Goal: Transaction & Acquisition: Purchase product/service

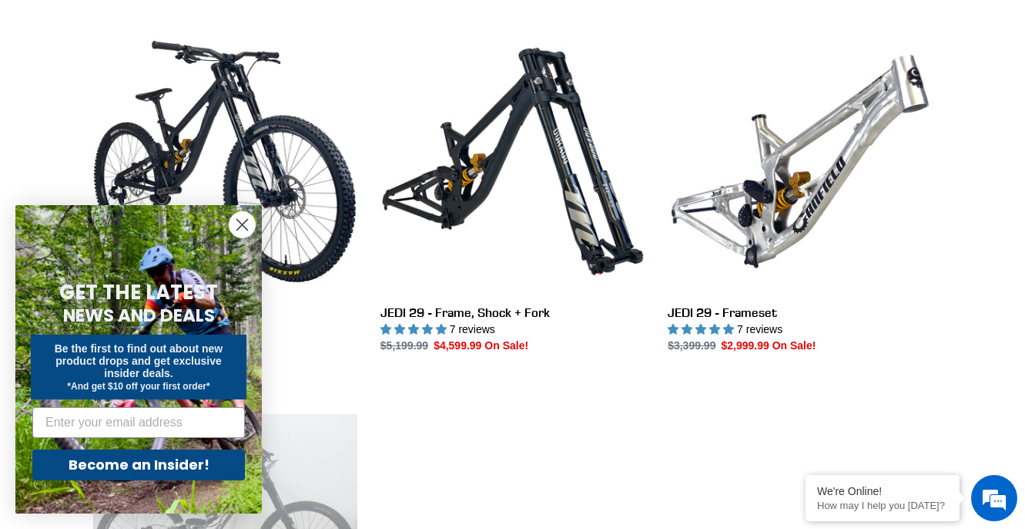
scroll to position [432, 0]
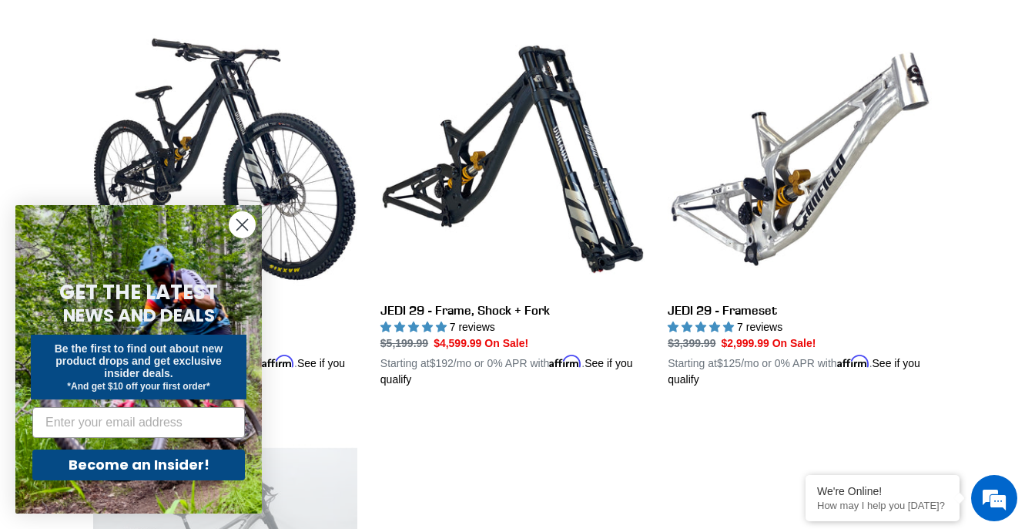
click at [243, 222] on icon "Close dialog" at bounding box center [242, 225] width 11 height 11
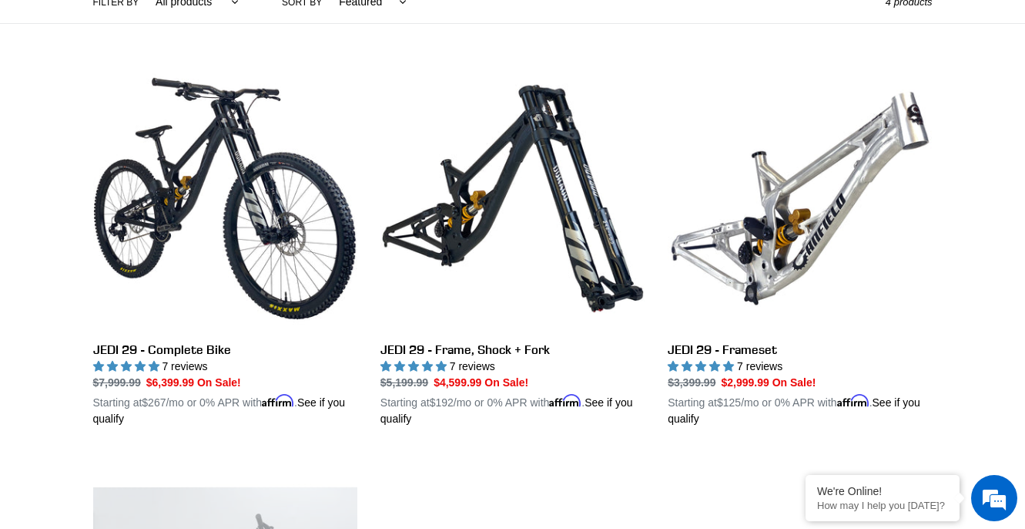
scroll to position [391, 0]
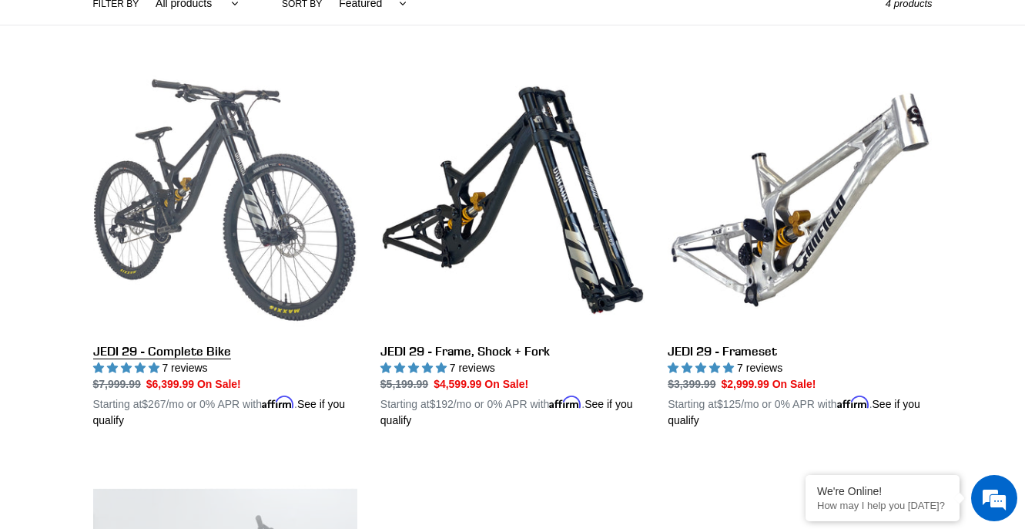
click at [179, 346] on link "JEDI 29 - Complete Bike" at bounding box center [225, 248] width 264 height 361
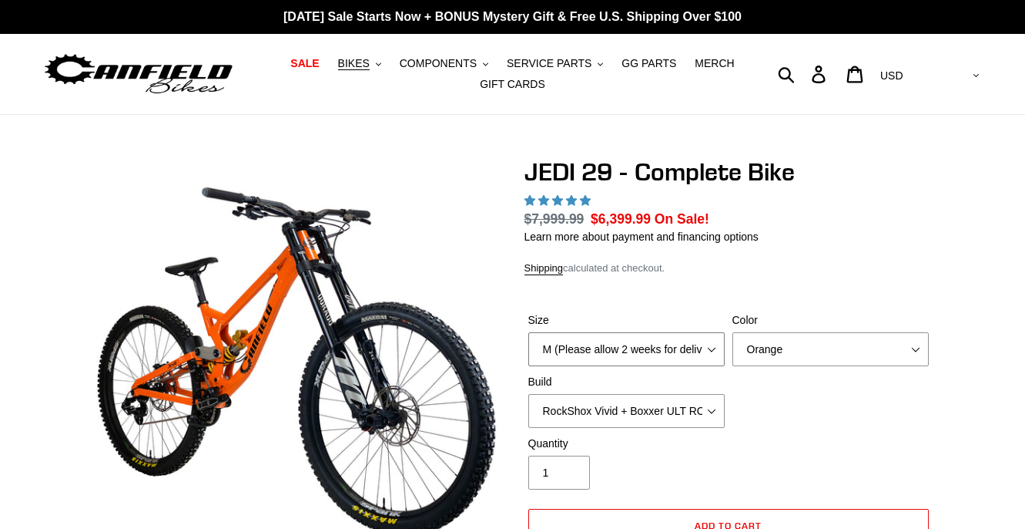
scroll to position [68, 0]
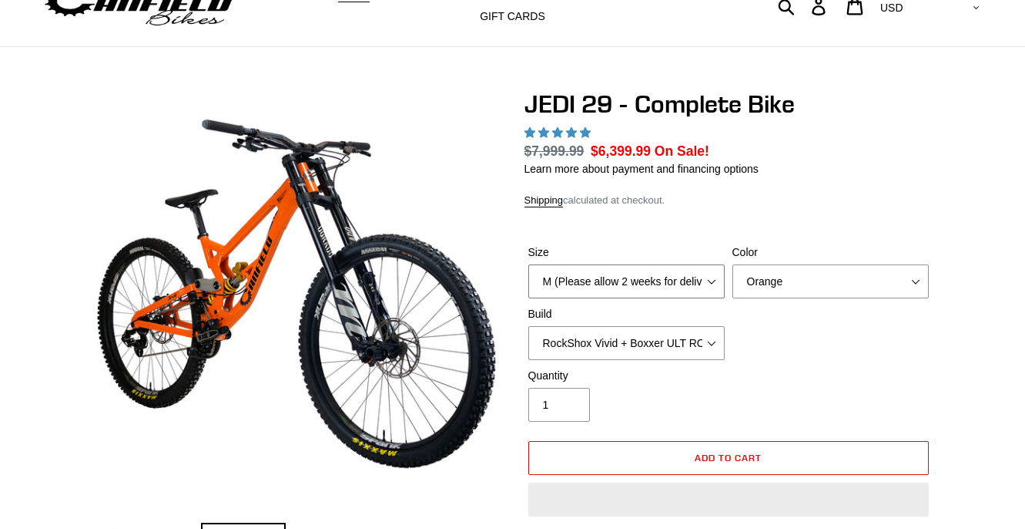
click at [610, 282] on select "M (Please allow 2 weeks for delivery) L (Please allow 2 weeks for delivery) XL …" at bounding box center [627, 281] width 196 height 34
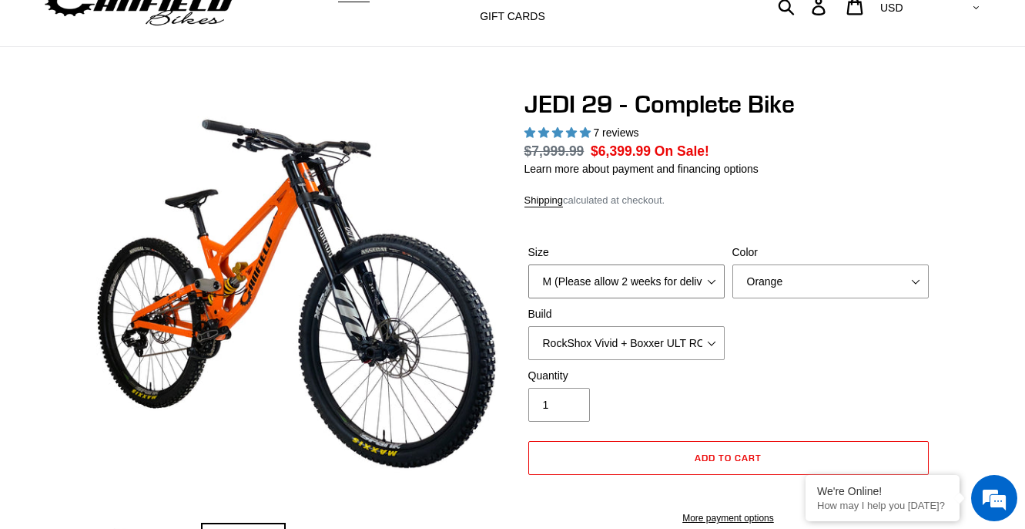
select select "L (Please allow 2 weeks for delivery)"
click at [529, 264] on select "M (Please allow 2 weeks for delivery) L (Please allow 2 weeks for delivery) XL …" at bounding box center [627, 281] width 196 height 34
select select "highest-rating"
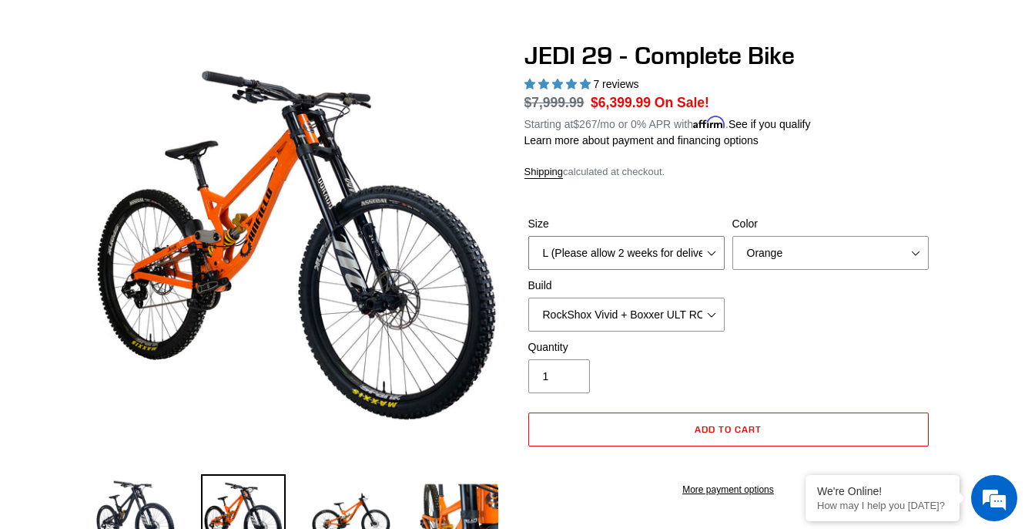
scroll to position [121, 0]
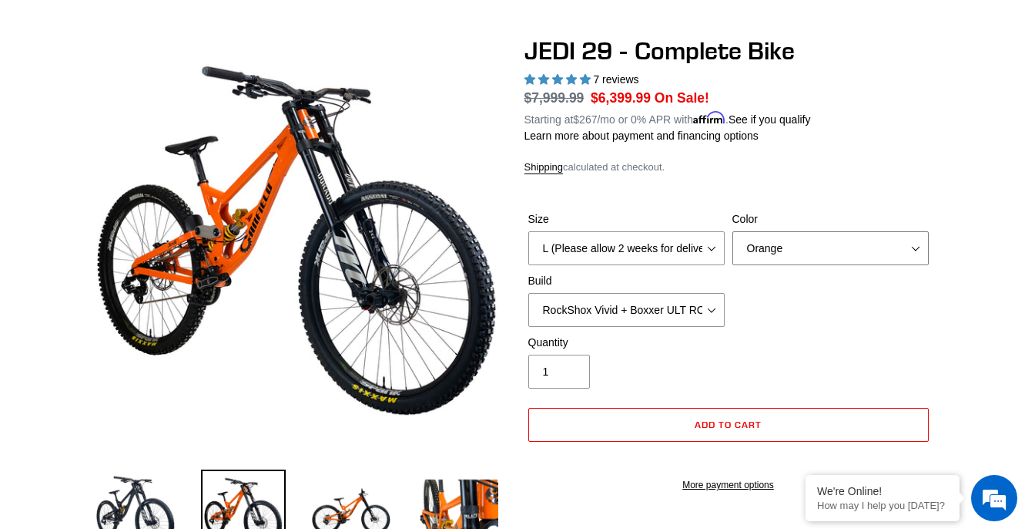
click at [747, 255] on select "Orange Stealth Black Raw" at bounding box center [831, 248] width 196 height 34
click at [733, 231] on select "Orange Stealth Black Raw" at bounding box center [831, 248] width 196 height 34
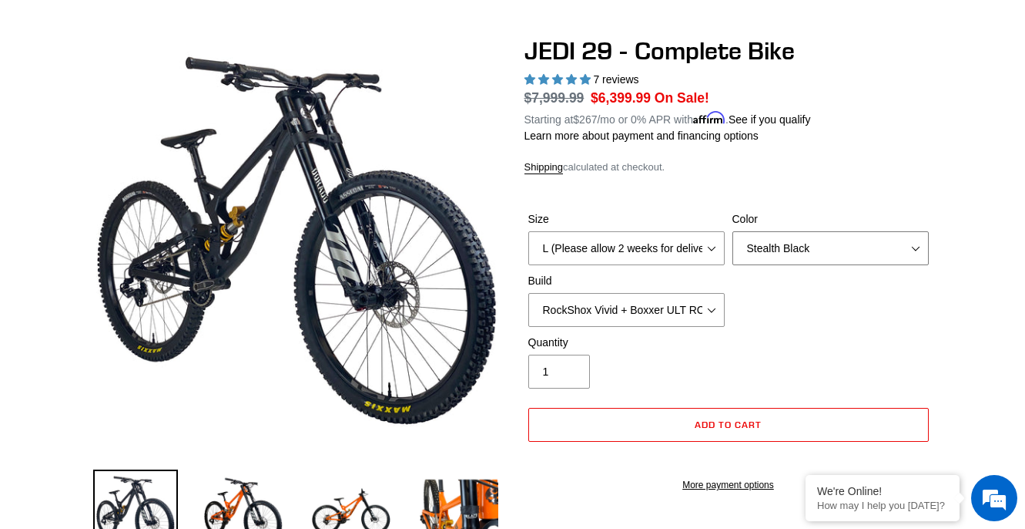
click at [753, 240] on select "Orange Stealth Black Raw" at bounding box center [831, 248] width 196 height 34
select select "Raw"
click at [733, 231] on select "Orange Stealth Black Raw" at bounding box center [831, 248] width 196 height 34
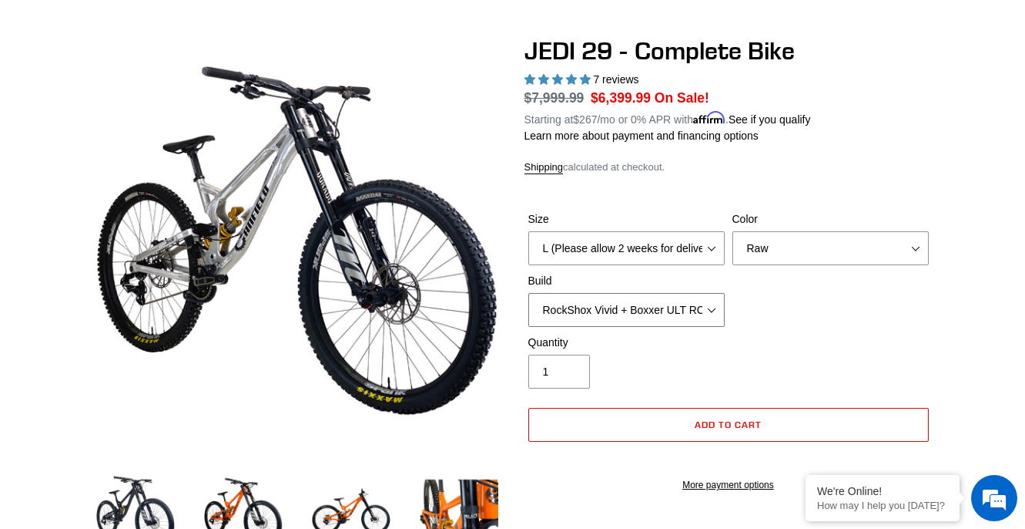
click at [692, 310] on select "RockShox Vivid + Boxxer ULT RC2 C3 200 + SRAM XO RockShox Vivid + Boxxer ULT RC…" at bounding box center [627, 310] width 196 height 34
click at [529, 293] on select "RockShox Vivid + Boxxer ULT RC2 C3 200 + SRAM XO RockShox Vivid + Boxxer ULT RC…" at bounding box center [627, 310] width 196 height 34
click at [692, 314] on select "RockShox Vivid + Boxxer ULT RC2 C3 200 + SRAM XO RockShox Vivid + Boxxer ULT RC…" at bounding box center [627, 310] width 196 height 34
click at [529, 293] on select "RockShox Vivid + Boxxer ULT RC2 C3 200 + SRAM XO RockShox Vivid + Boxxer ULT RC…" at bounding box center [627, 310] width 196 height 34
click at [663, 317] on select "RockShox Vivid + Boxxer ULT RC2 C3 200 + SRAM XO RockShox Vivid + Boxxer ULT RC…" at bounding box center [627, 310] width 196 height 34
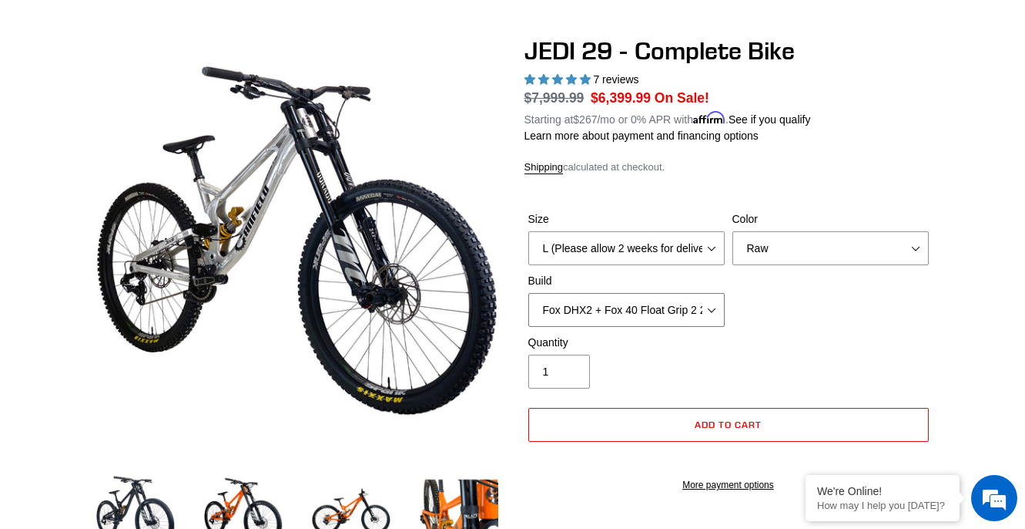
click at [529, 293] on select "RockShox Vivid + Boxxer ULT RC2 C3 200 + SRAM XO RockShox Vivid + Boxxer ULT RC…" at bounding box center [627, 310] width 196 height 34
click at [649, 320] on select "RockShox Vivid + Boxxer ULT RC2 C3 200 + SRAM XO RockShox Vivid + Boxxer ULT RC…" at bounding box center [627, 310] width 196 height 34
click at [529, 293] on select "RockShox Vivid + Boxxer ULT RC2 C3 200 + SRAM XO RockShox Vivid + Boxxer ULT RC…" at bounding box center [627, 310] width 196 height 34
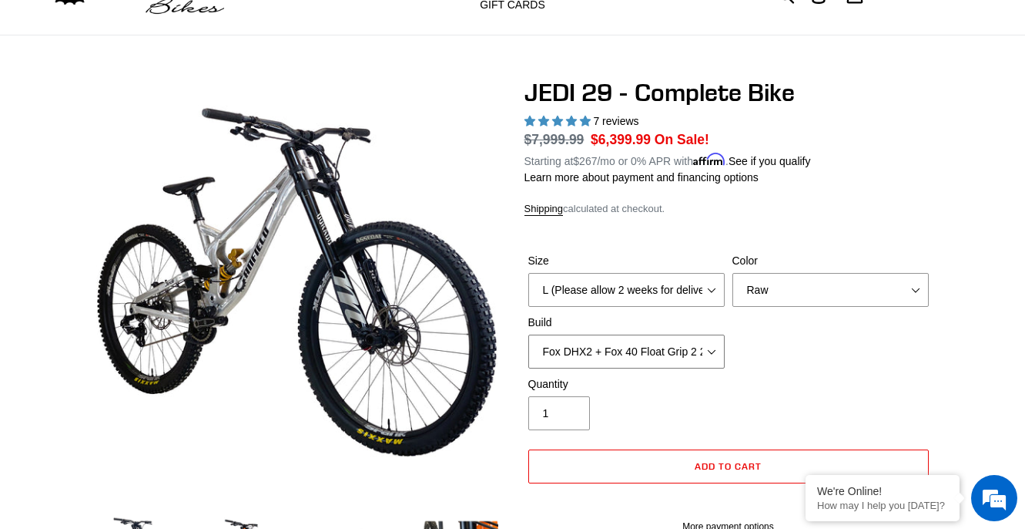
scroll to position [60, 0]
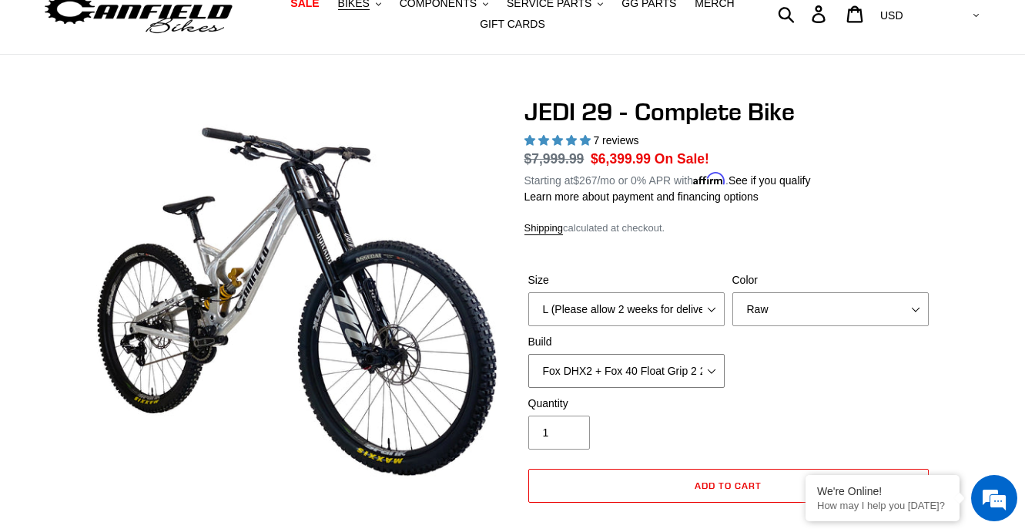
click at [623, 370] on select "RockShox Vivid + Boxxer ULT RC2 C3 200 + SRAM XO RockShox Vivid + Boxxer ULT RC…" at bounding box center [627, 371] width 196 height 34
click at [589, 372] on select "RockShox Vivid + Boxxer ULT RC2 C3 200 + SRAM XO RockShox Vivid + Boxxer ULT RC…" at bounding box center [627, 371] width 196 height 34
click at [529, 354] on select "RockShox Vivid + Boxxer ULT RC2 C3 200 + SRAM XO RockShox Vivid + Boxxer ULT RC…" at bounding box center [627, 371] width 196 height 34
click at [572, 357] on select "RockShox Vivid + Boxxer ULT RC2 C3 200 + SRAM XO RockShox Vivid + Boxxer ULT RC…" at bounding box center [627, 371] width 196 height 34
click at [529, 354] on select "RockShox Vivid + Boxxer ULT RC2 C3 200 + SRAM XO RockShox Vivid + Boxxer ULT RC…" at bounding box center [627, 371] width 196 height 34
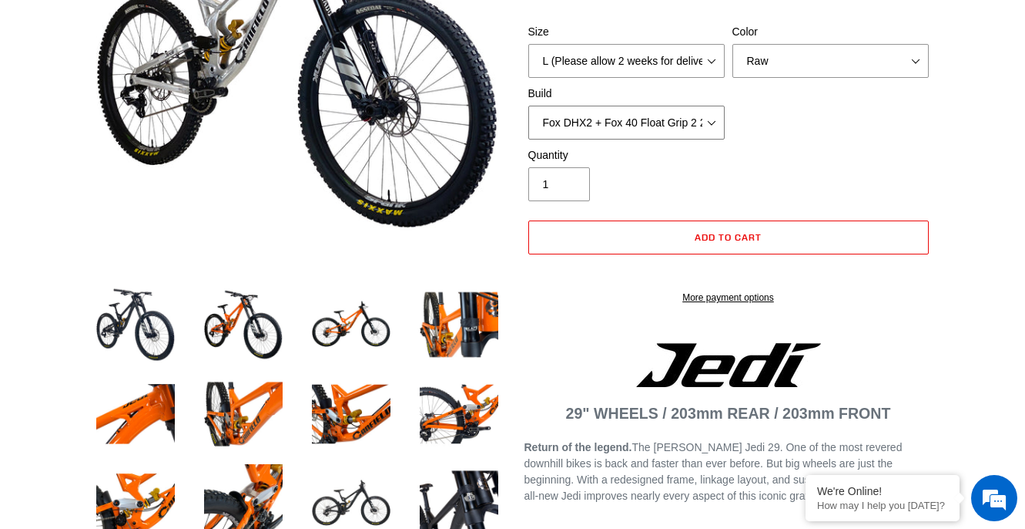
scroll to position [289, 0]
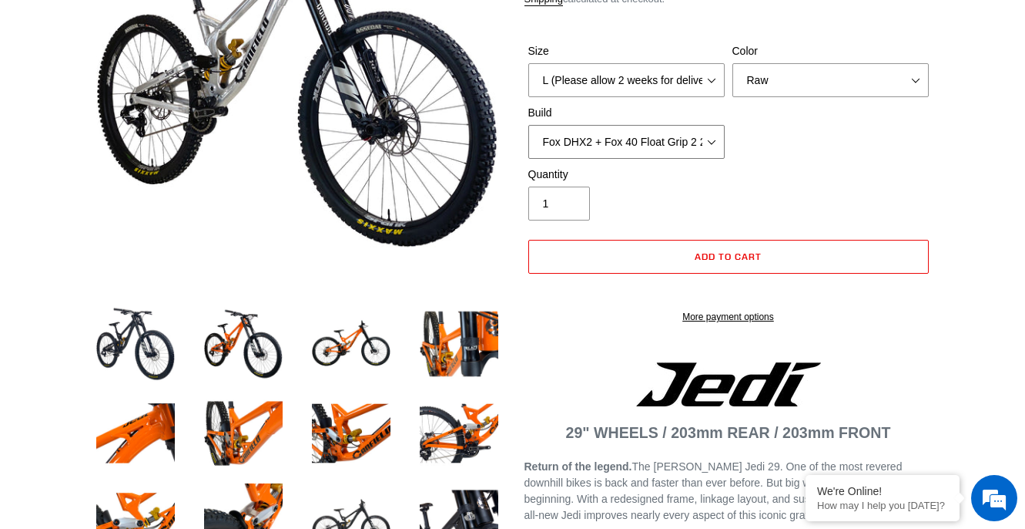
click at [586, 143] on select "RockShox Vivid + Boxxer ULT RC2 C3 200 + SRAM XO RockShox Vivid + Boxxer ULT RC…" at bounding box center [627, 142] width 196 height 34
select select "Fox DHX2 + Fox 40 Float Grip 2 203 + Shimano"
click at [529, 125] on select "RockShox Vivid + Boxxer ULT RC2 C3 200 + SRAM XO RockShox Vivid + Boxxer ULT RC…" at bounding box center [627, 142] width 196 height 34
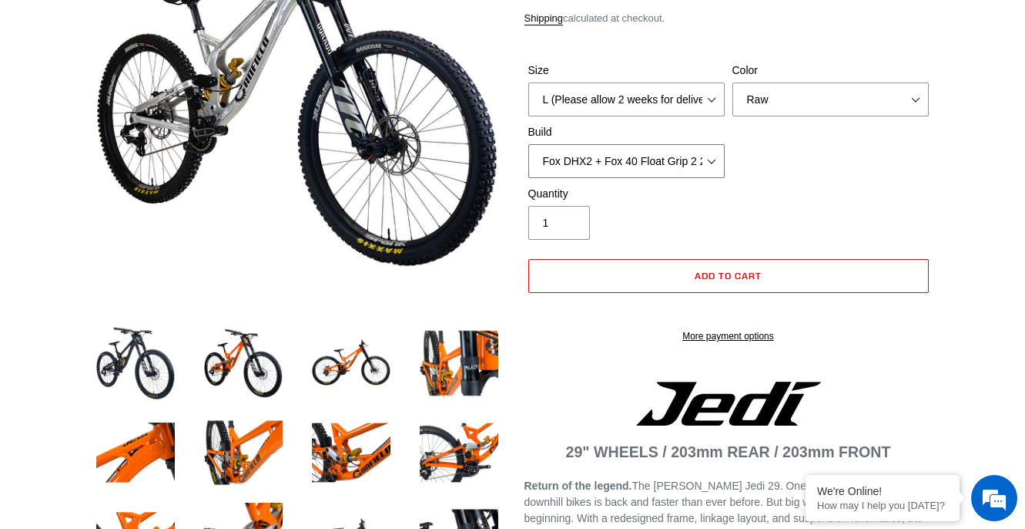
scroll to position [269, 0]
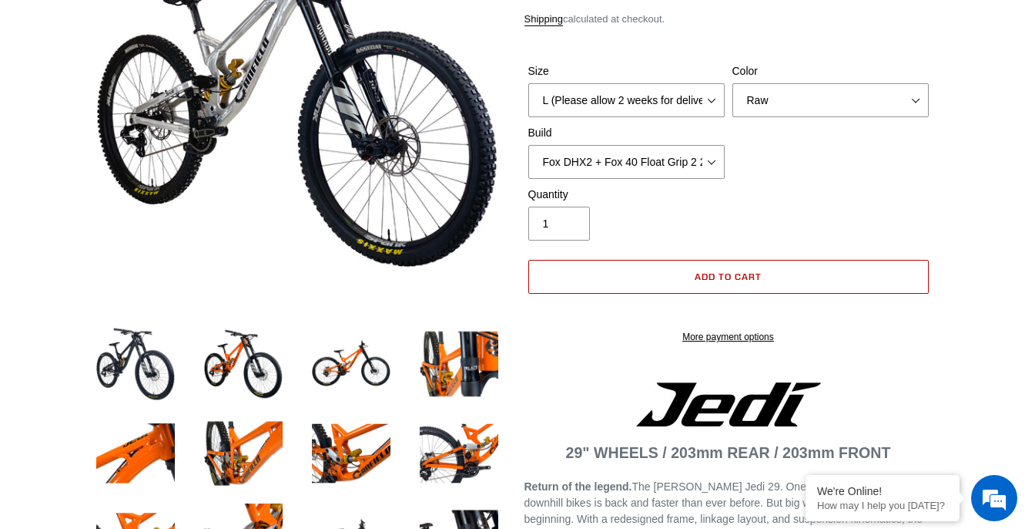
click at [610, 280] on button "Add to cart" at bounding box center [729, 277] width 401 height 34
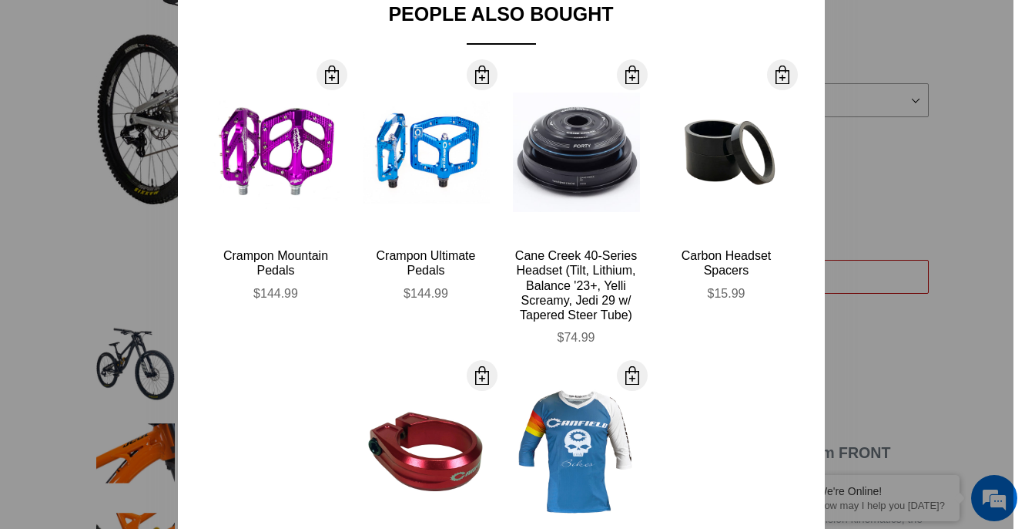
scroll to position [0, 0]
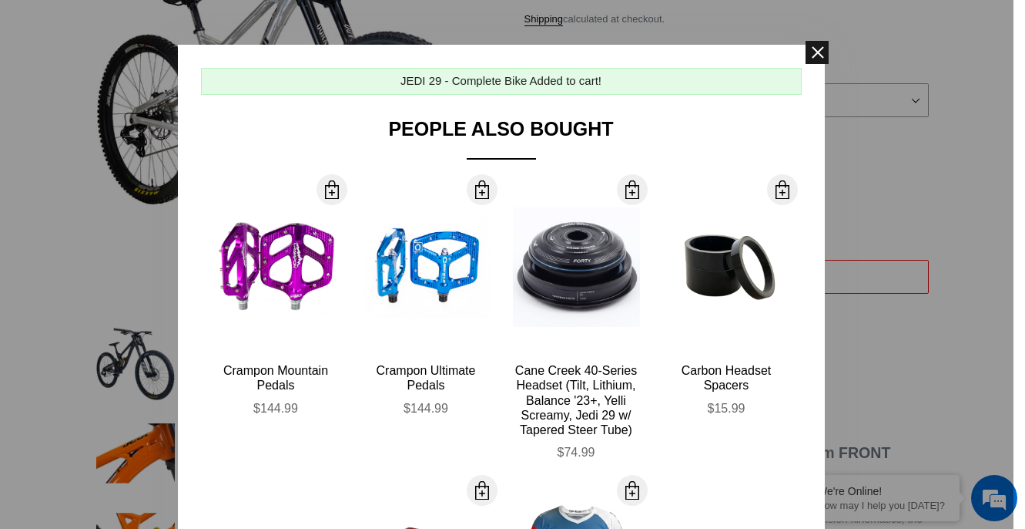
click at [814, 53] on span at bounding box center [817, 52] width 23 height 23
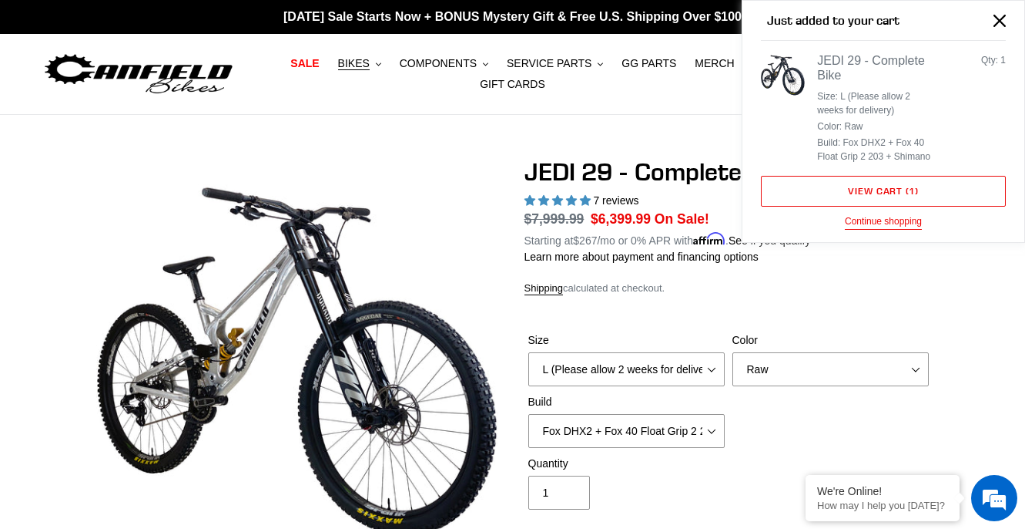
click at [657, 101] on nav "SALE BIKES .cls-1{fill:#231f20} SHOP ALL BIKES SHOP DEMO BIKES - On SALE Now! J…" at bounding box center [512, 74] width 471 height 80
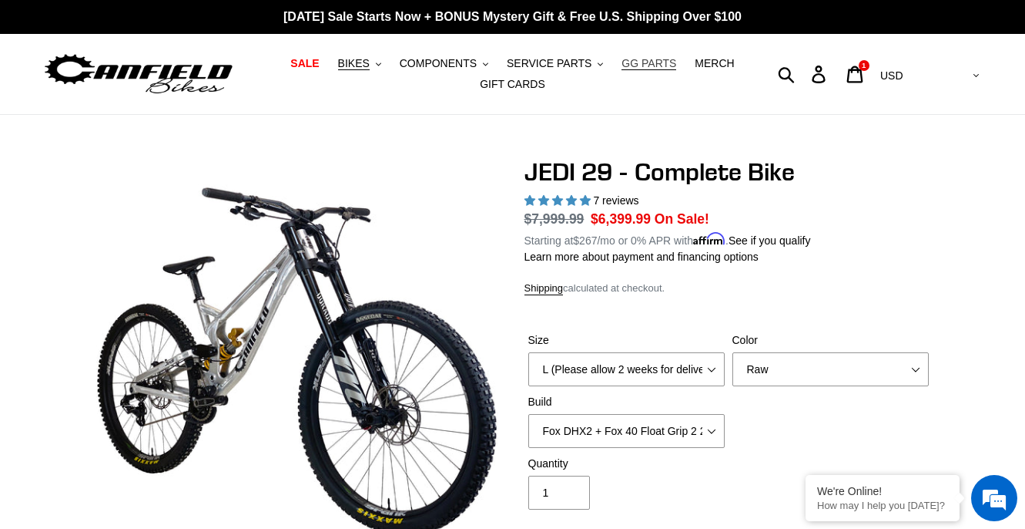
click at [622, 62] on span "GG PARTS" at bounding box center [649, 63] width 55 height 13
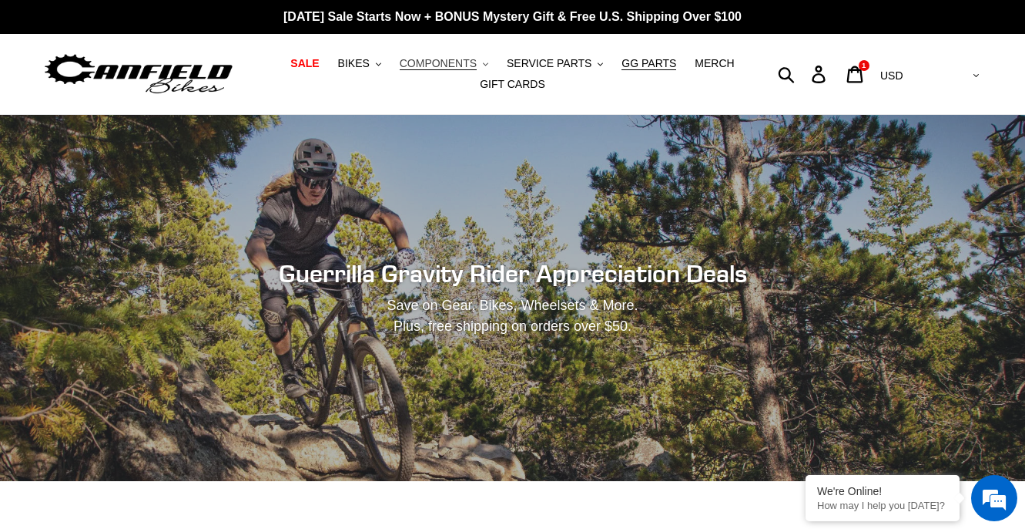
click at [481, 65] on button "COMPONENTS .cls-1{fill:#231f20}" at bounding box center [444, 63] width 104 height 21
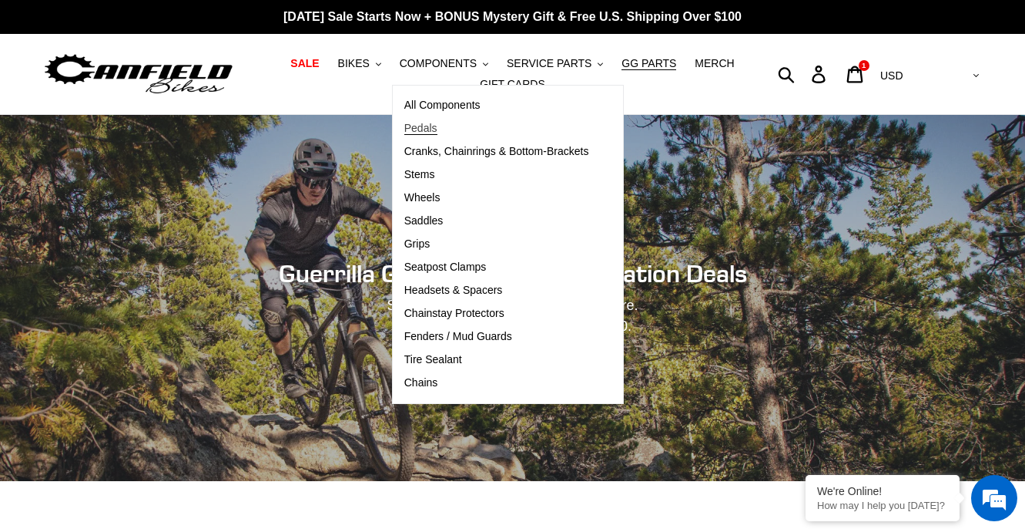
click at [418, 133] on span "Pedals" at bounding box center [420, 128] width 33 height 13
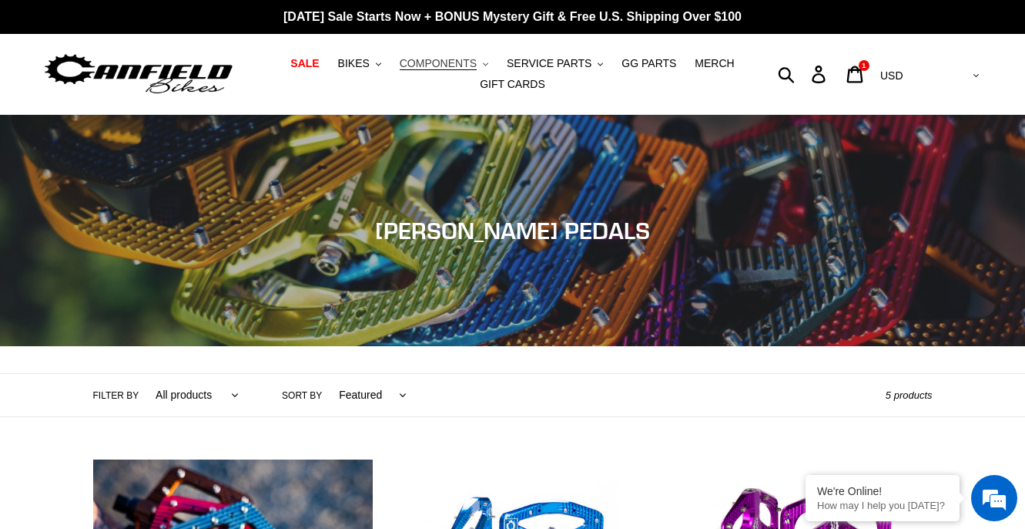
click at [480, 61] on button "COMPONENTS .cls-1{fill:#231f20}" at bounding box center [444, 63] width 104 height 21
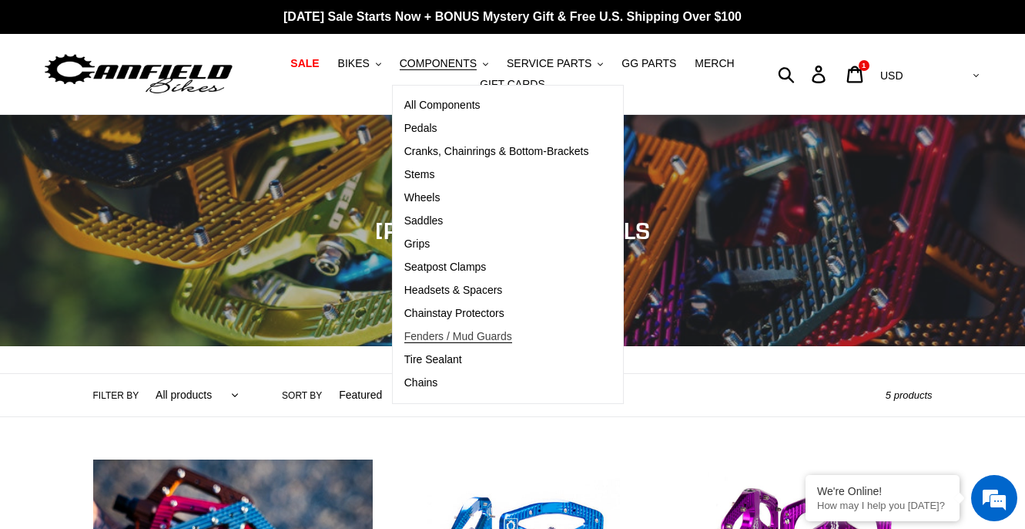
click at [438, 331] on span "Fenders / Mud Guards" at bounding box center [458, 336] width 108 height 13
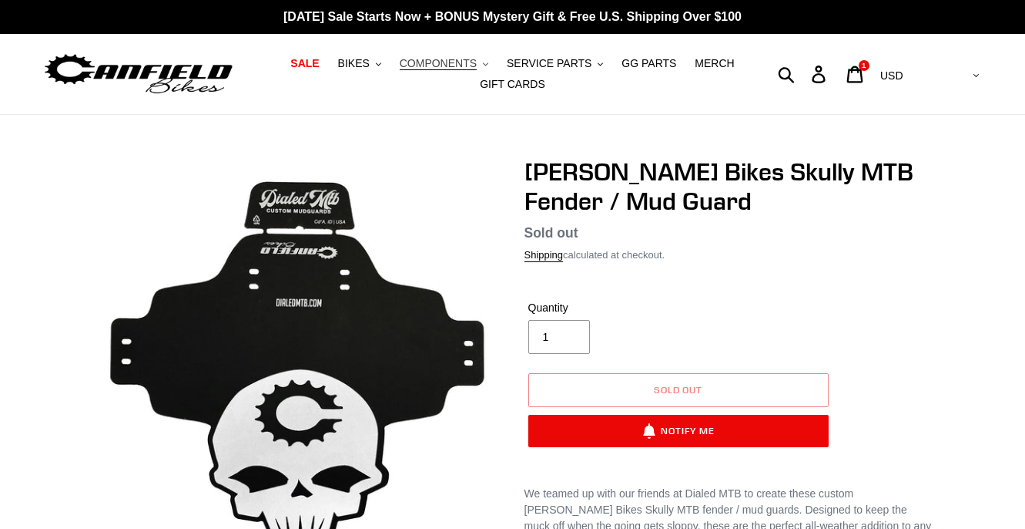
click at [436, 61] on span "COMPONENTS" at bounding box center [438, 63] width 77 height 13
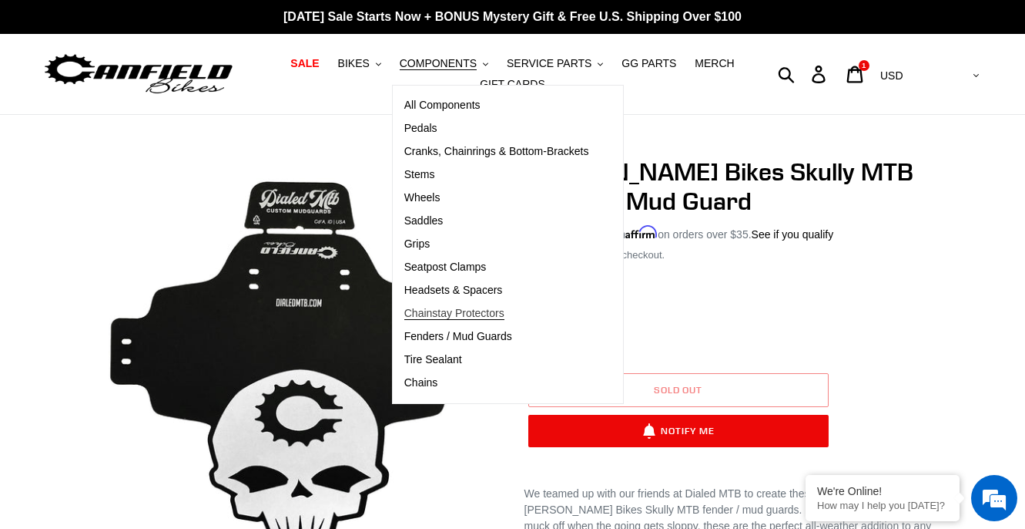
click at [449, 313] on span "Chainstay Protectors" at bounding box center [454, 313] width 100 height 13
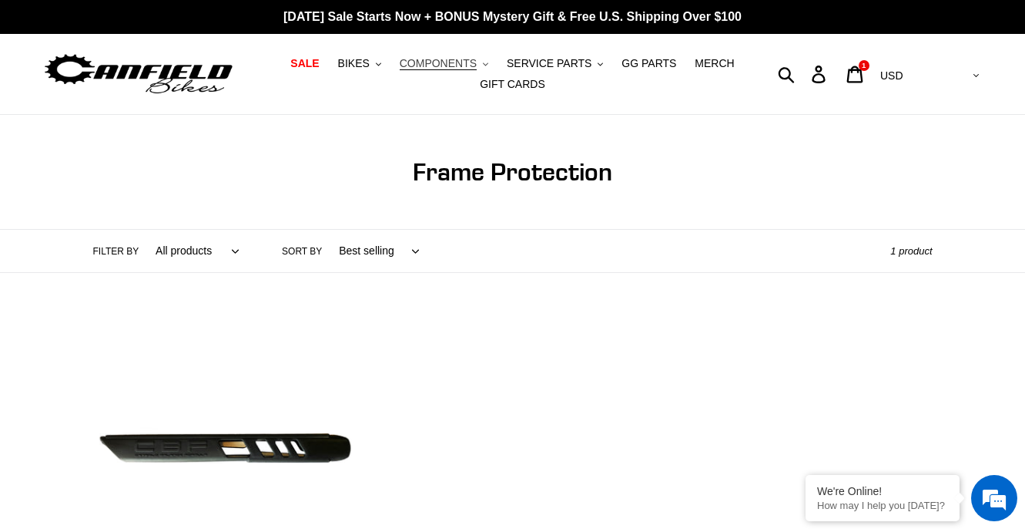
click at [477, 67] on span "COMPONENTS" at bounding box center [438, 63] width 77 height 13
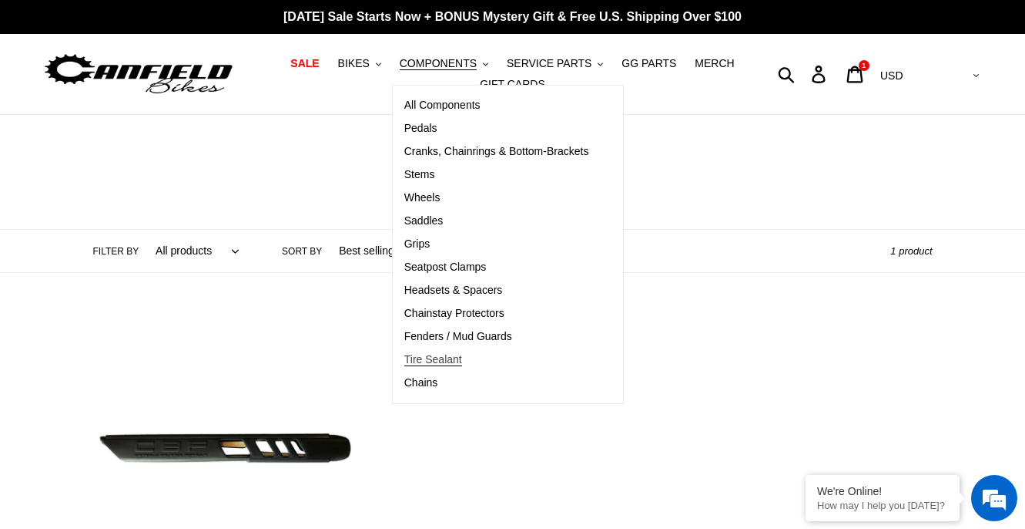
click at [448, 355] on span "Tire Sealant" at bounding box center [433, 359] width 58 height 13
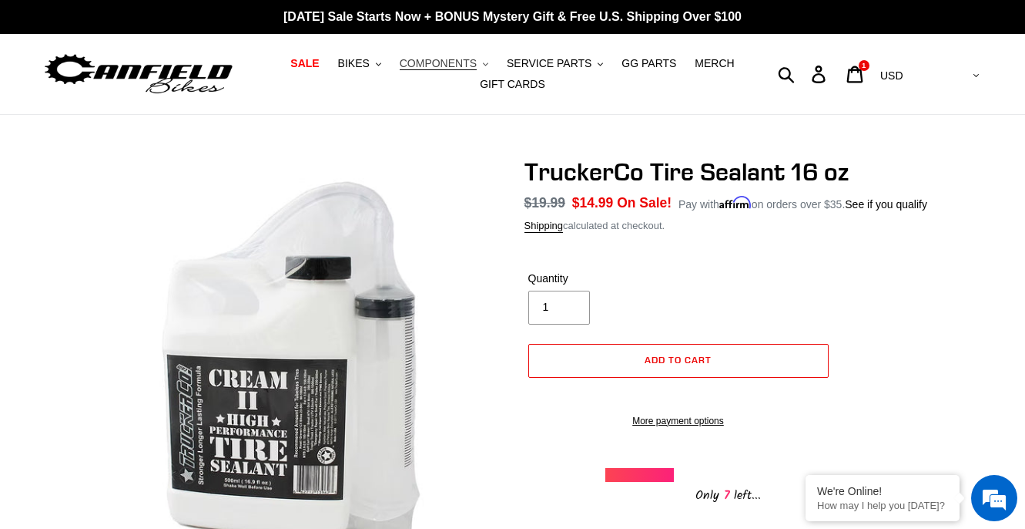
click at [450, 67] on span "COMPONENTS" at bounding box center [438, 63] width 77 height 13
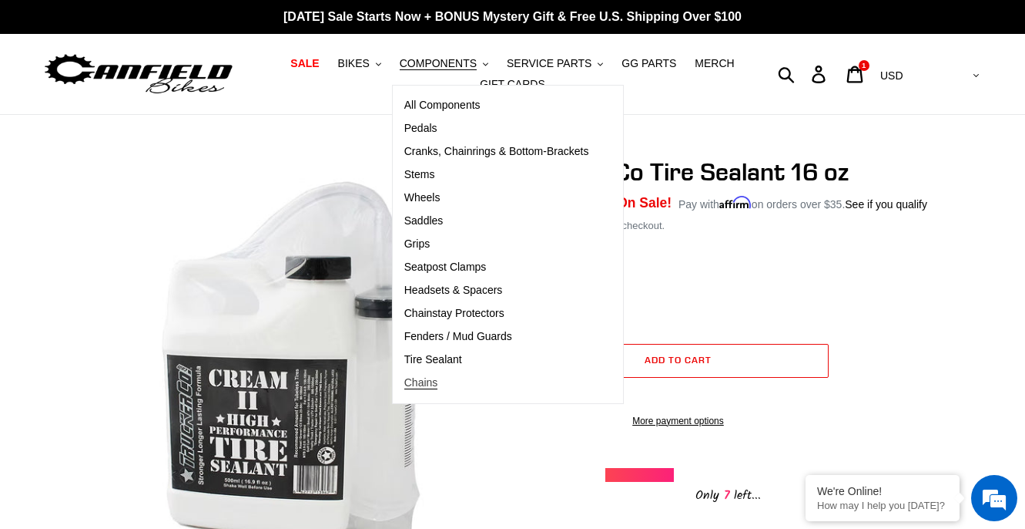
click at [431, 387] on span "Chains" at bounding box center [421, 382] width 34 height 13
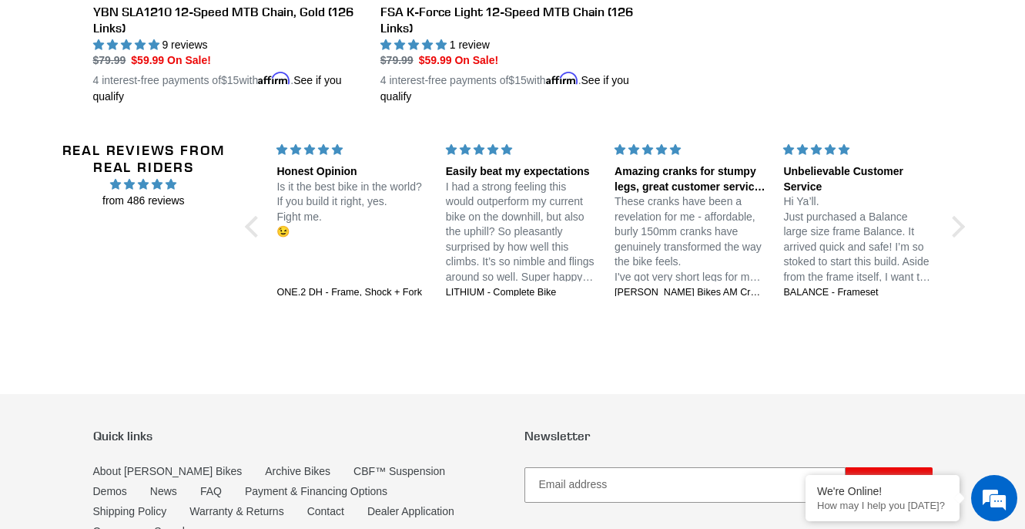
click at [248, 220] on div "Real Reviews from Real Riders from 486 reviews Jedi 29 DH: Unstoppable confiden…" at bounding box center [513, 228] width 923 height 247
click at [253, 222] on div at bounding box center [256, 227] width 22 height 22
click at [957, 231] on div at bounding box center [955, 227] width 22 height 22
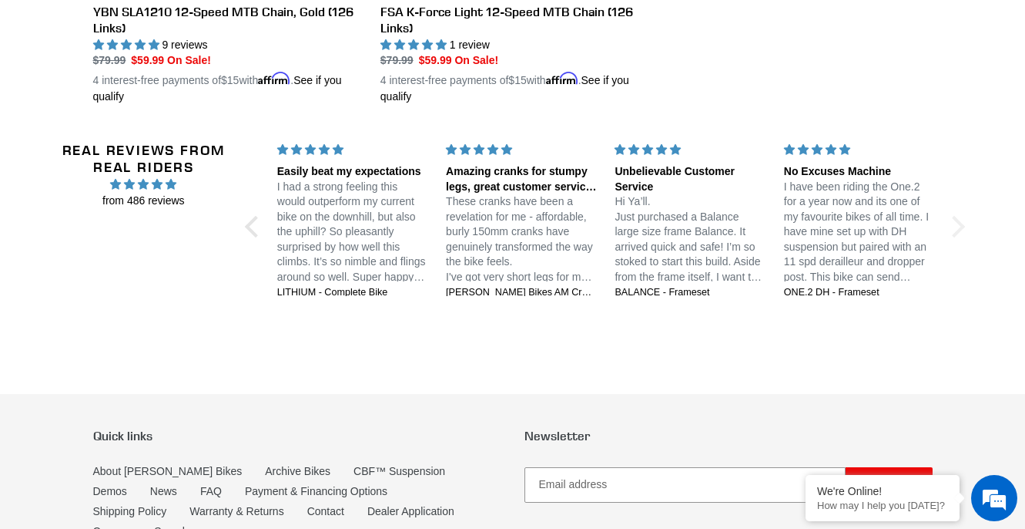
click at [957, 232] on div at bounding box center [955, 227] width 22 height 22
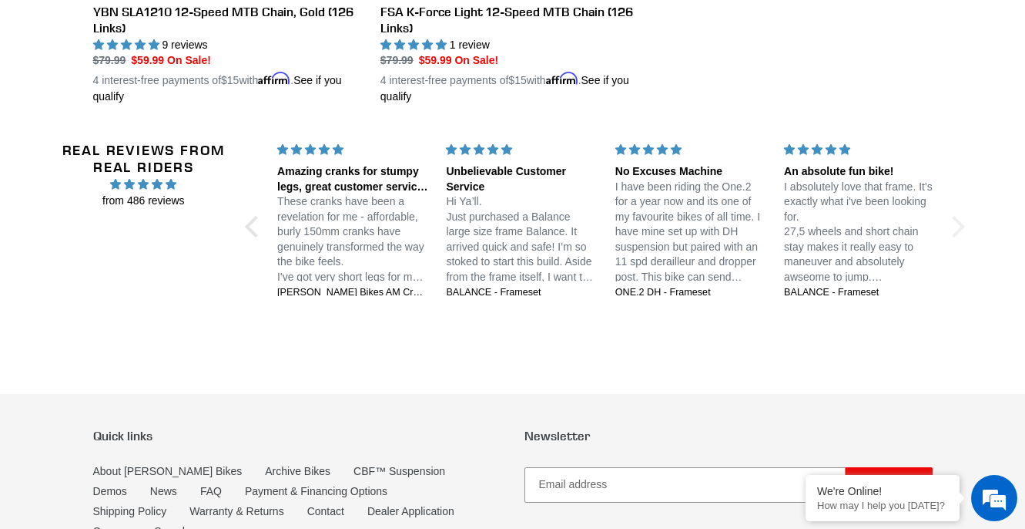
click at [957, 232] on div at bounding box center [955, 227] width 22 height 22
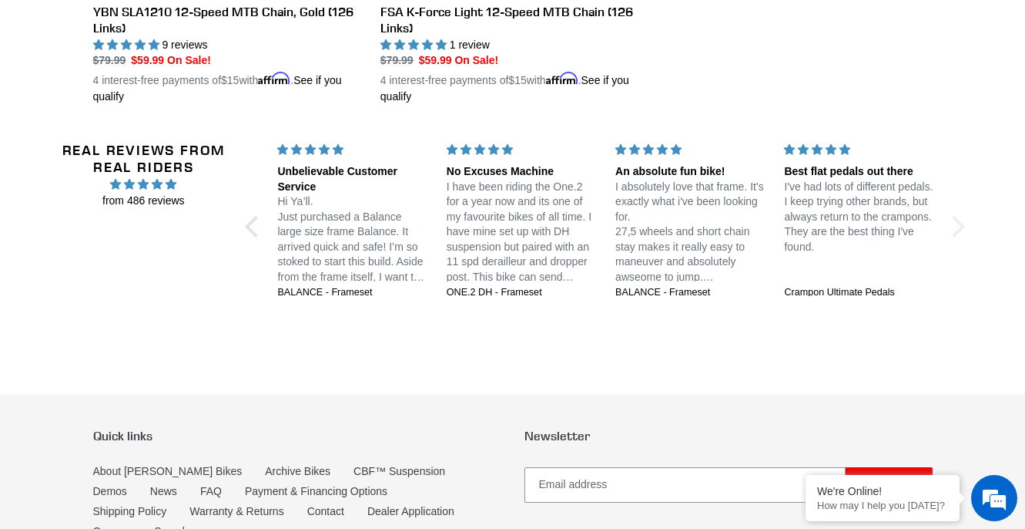
click at [957, 232] on div at bounding box center [955, 227] width 22 height 22
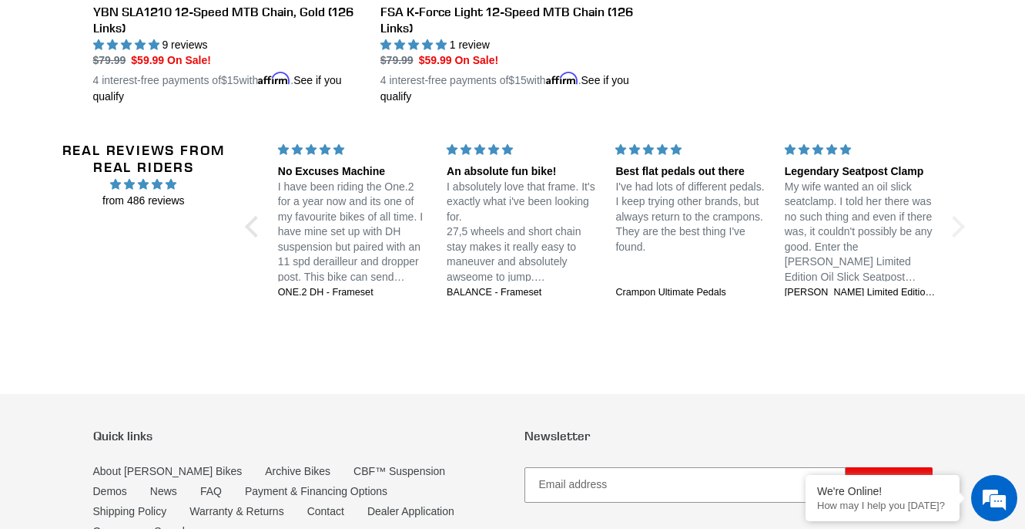
click at [957, 232] on div at bounding box center [955, 227] width 22 height 22
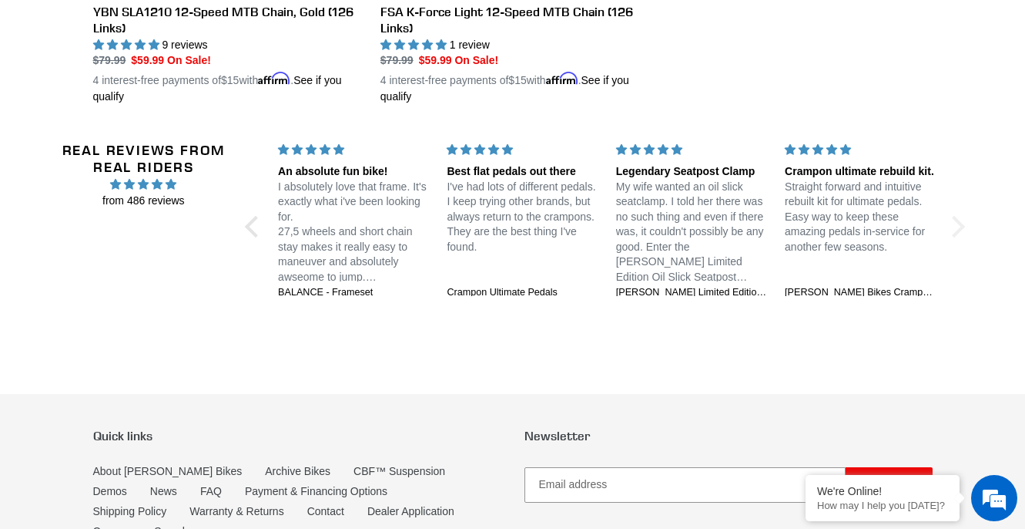
click at [957, 232] on div at bounding box center [955, 227] width 22 height 22
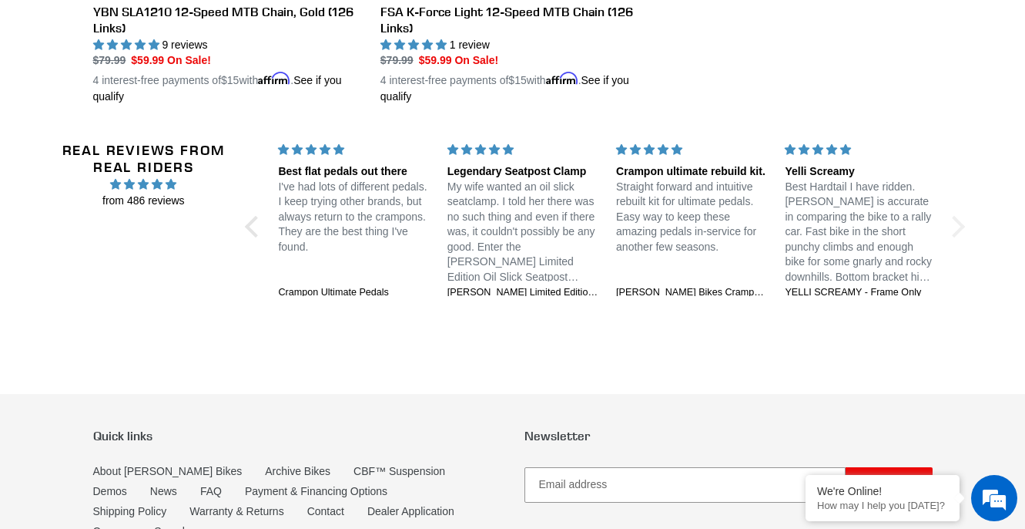
click at [957, 232] on div at bounding box center [955, 227] width 22 height 22
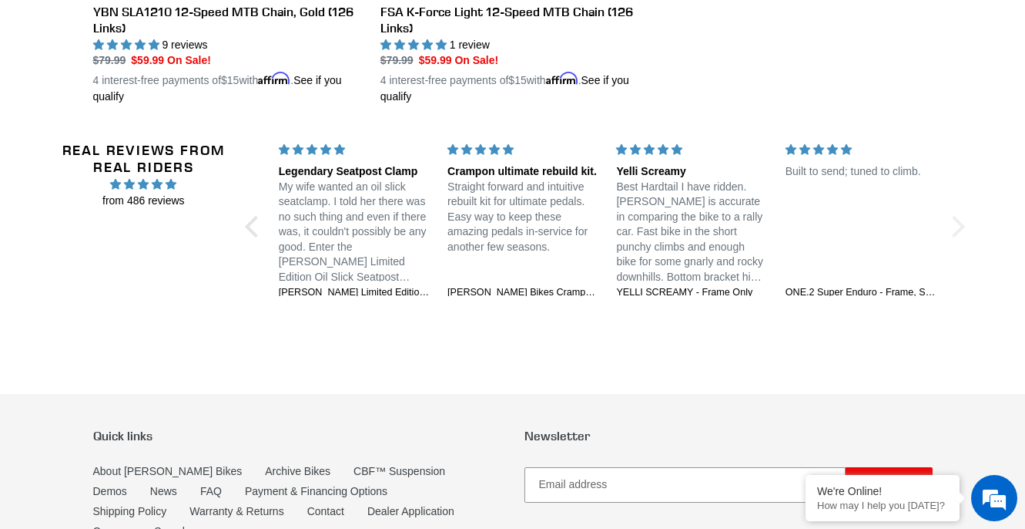
click at [957, 232] on div at bounding box center [955, 227] width 22 height 22
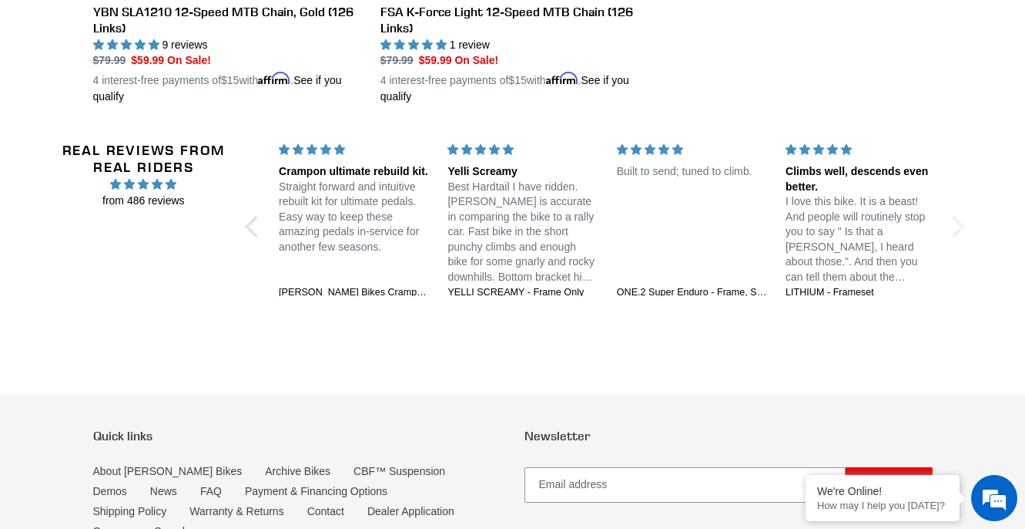
click at [957, 232] on div at bounding box center [955, 227] width 22 height 22
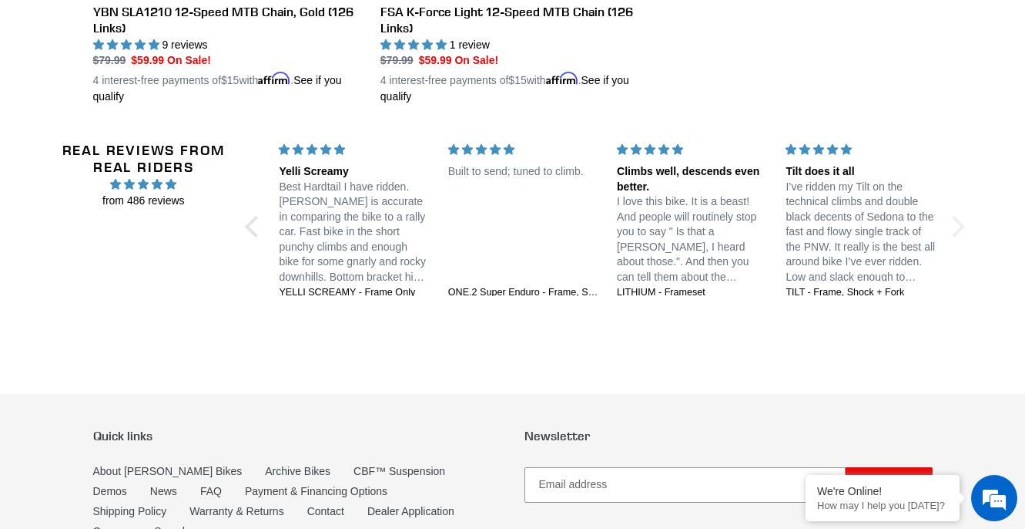
click at [957, 232] on div at bounding box center [955, 227] width 22 height 22
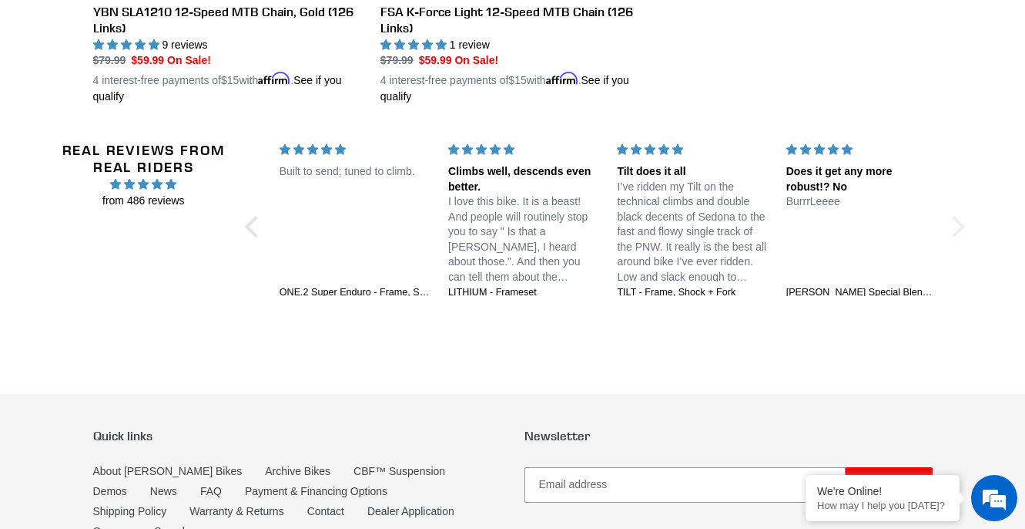
click at [957, 232] on div at bounding box center [955, 227] width 22 height 22
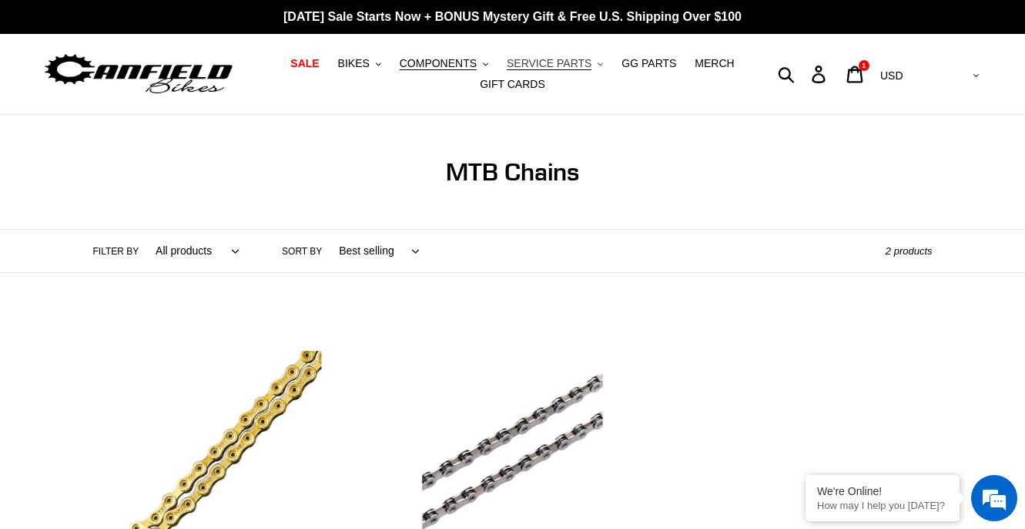
click at [552, 63] on span "SERVICE PARTS" at bounding box center [549, 63] width 85 height 13
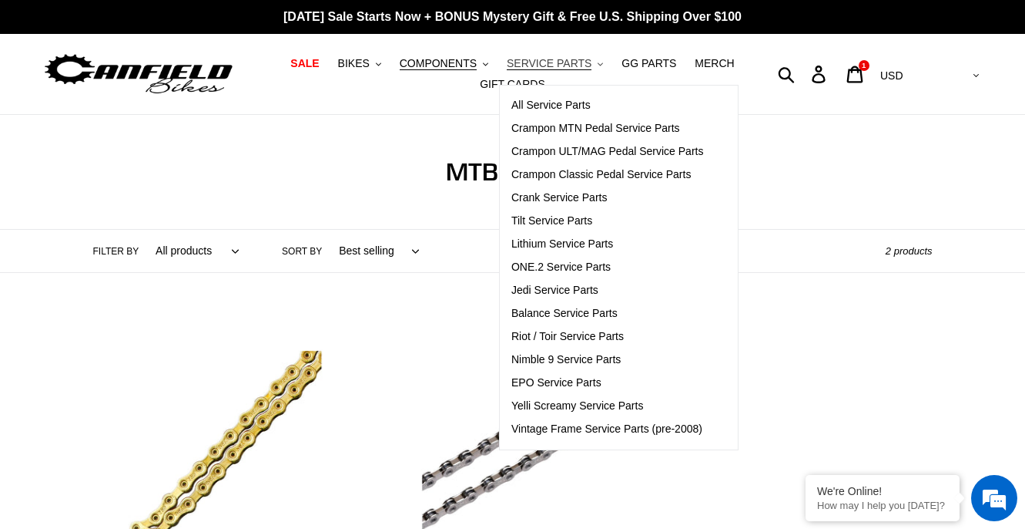
click at [552, 63] on span "SERVICE PARTS" at bounding box center [549, 63] width 85 height 13
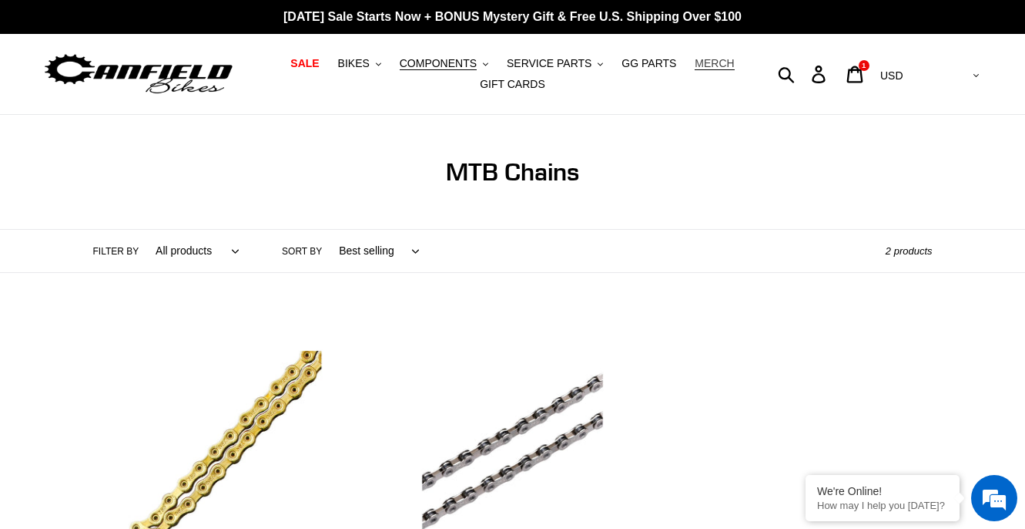
click at [704, 66] on span "MERCH" at bounding box center [714, 63] width 39 height 13
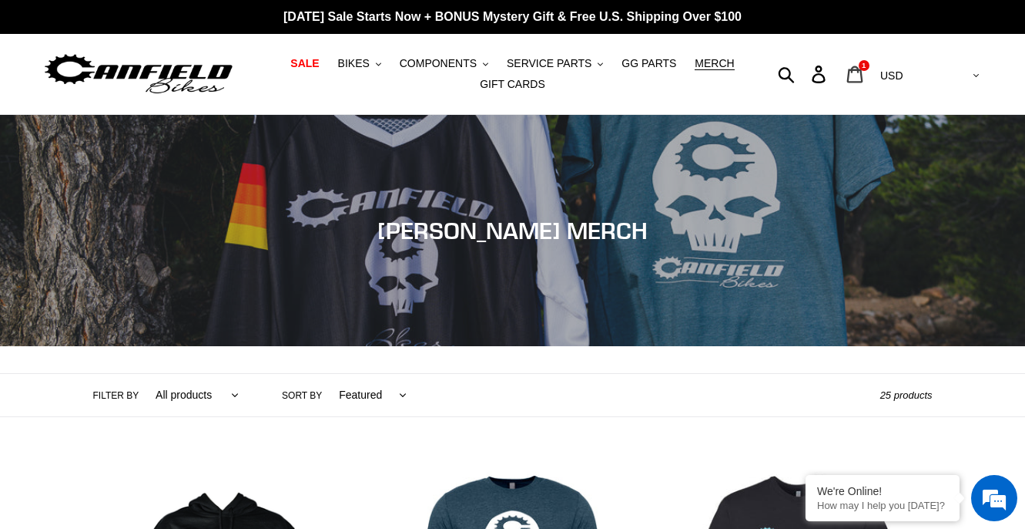
click at [864, 74] on icon at bounding box center [855, 74] width 17 height 18
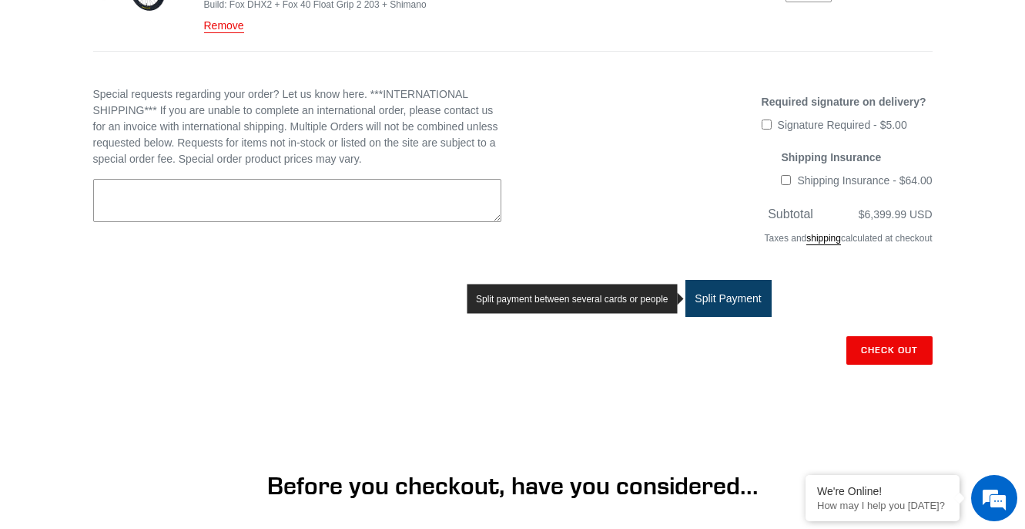
click at [696, 294] on button "Split Payment" at bounding box center [729, 298] width 86 height 37
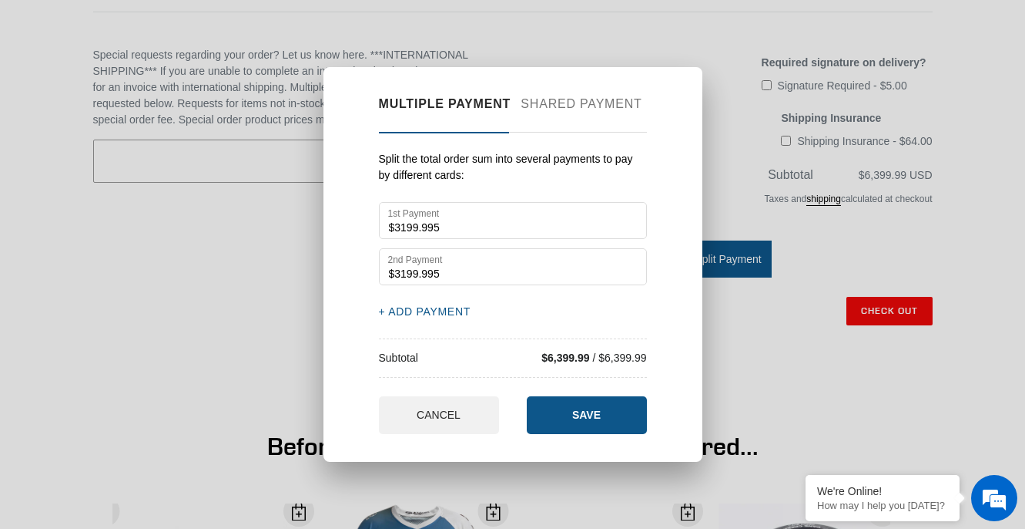
scroll to position [404, 0]
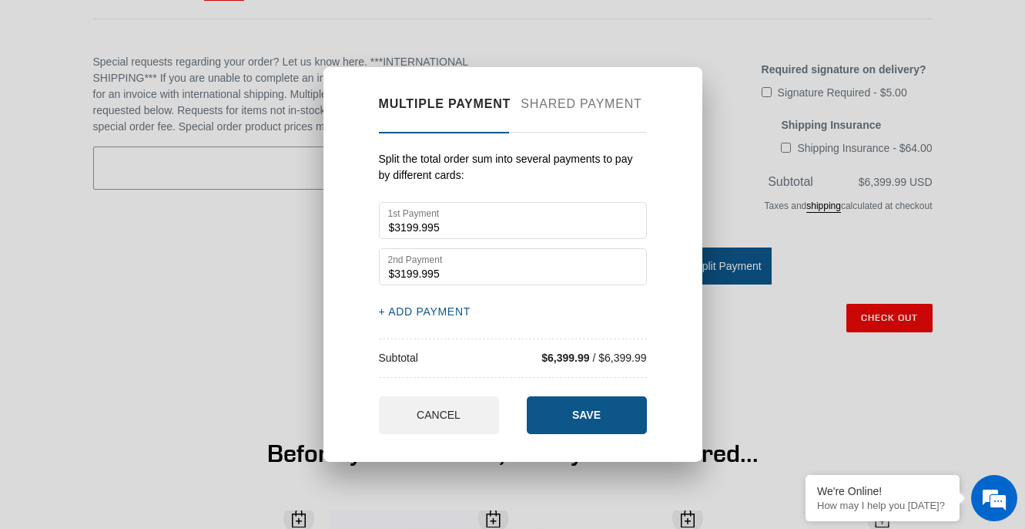
click at [413, 307] on button "+ ADD PAYMENT" at bounding box center [425, 312] width 92 height 16
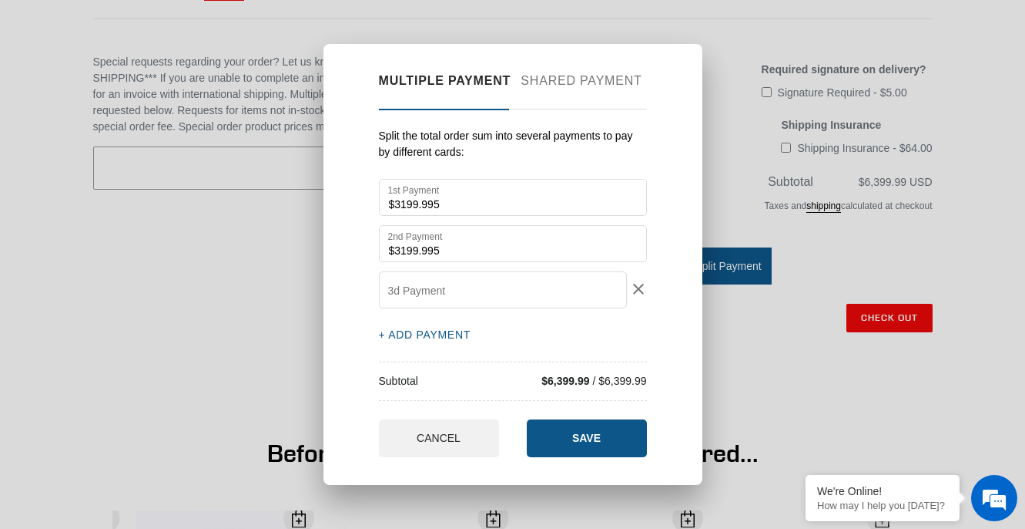
click at [421, 327] on button "+ ADD PAYMENT" at bounding box center [425, 335] width 92 height 16
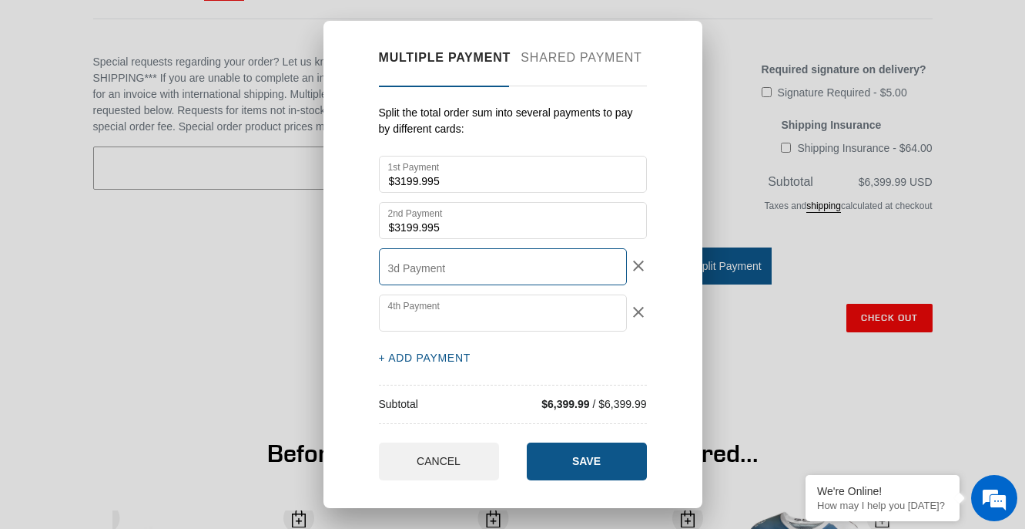
click at [416, 279] on input "3d Payment" at bounding box center [503, 266] width 248 height 37
type input "$1000"
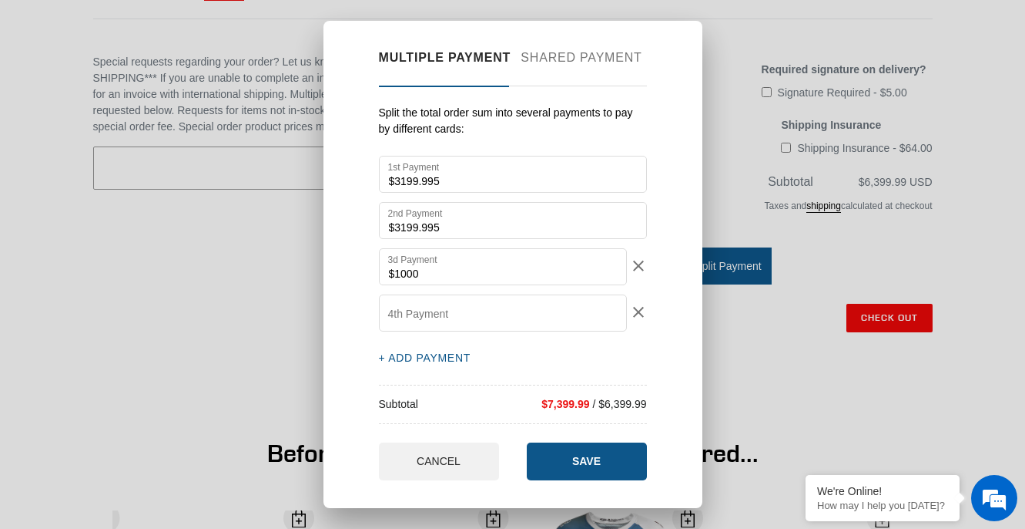
click at [421, 307] on label "4th Payment" at bounding box center [418, 314] width 61 height 16
click at [421, 307] on input "4th Payment" at bounding box center [503, 312] width 248 height 37
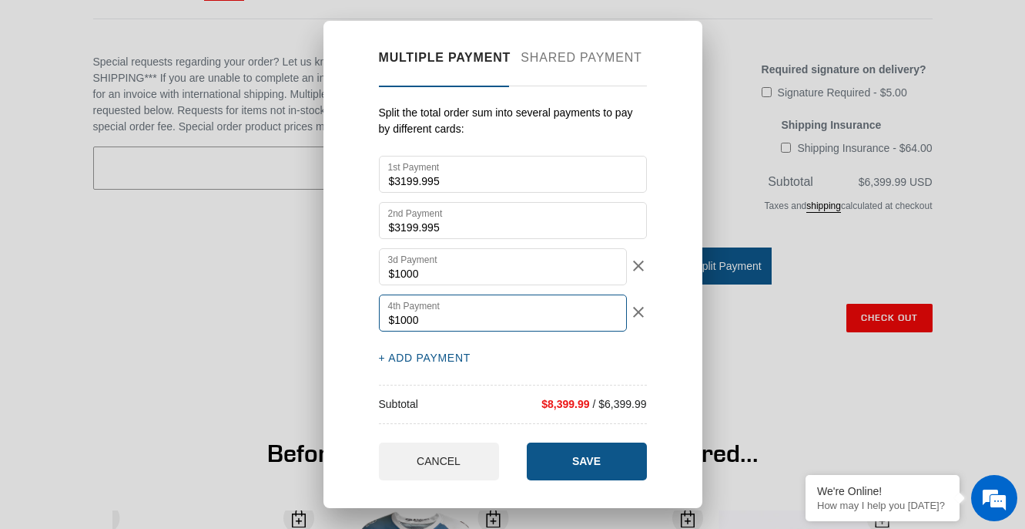
type input "$1000"
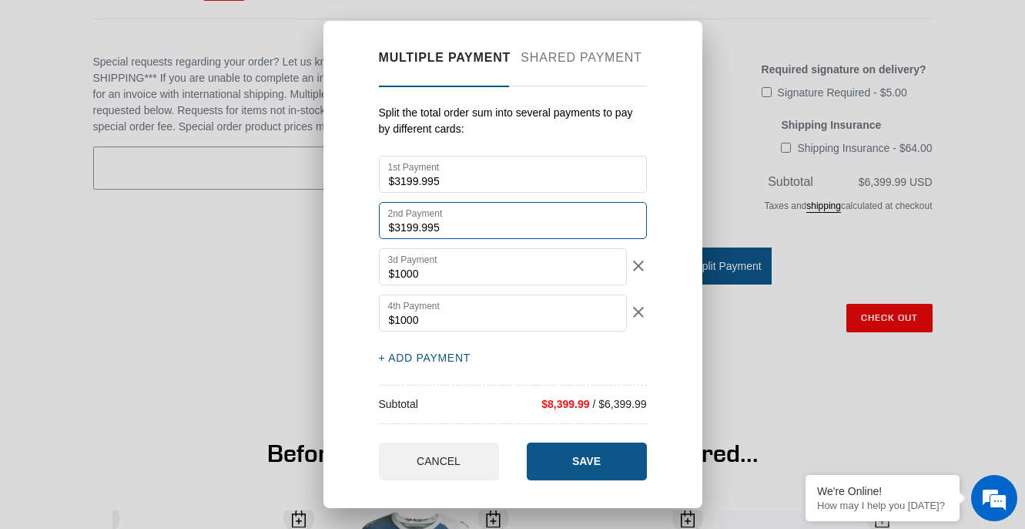
click at [454, 230] on input "$3199.995" at bounding box center [513, 220] width 268 height 37
drag, startPoint x: 454, startPoint y: 227, endPoint x: 396, endPoint y: 228, distance: 57.8
click at [396, 228] on input "$3199.995" at bounding box center [513, 220] width 268 height 37
click at [468, 220] on input "$2000" at bounding box center [513, 220] width 268 height 37
type input "$2000"
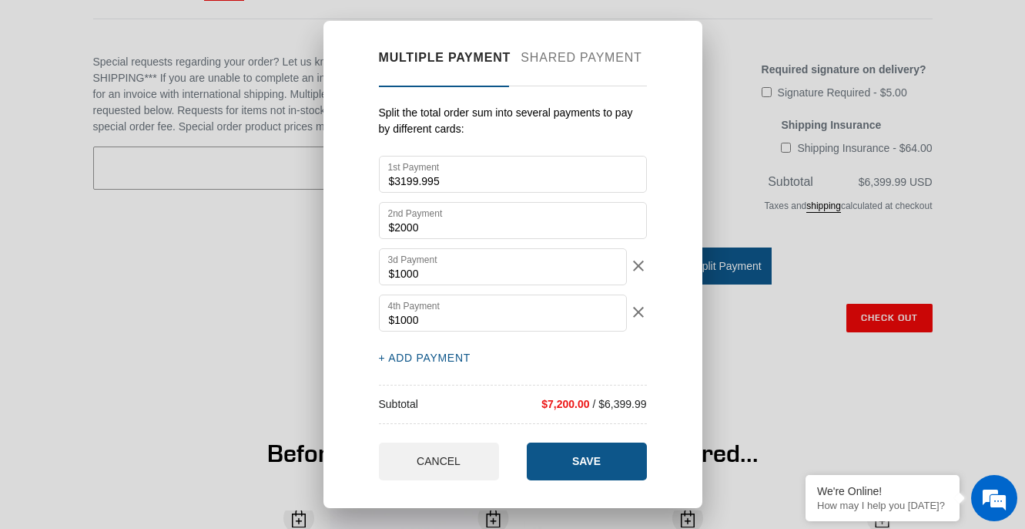
click at [687, 216] on div "Multiple payment Shared payment Split the total order sum into several payments…" at bounding box center [513, 264] width 379 height 486
click at [402, 184] on input "$3199.995" at bounding box center [513, 174] width 268 height 37
type input "$2199.995"
click at [672, 166] on div "Multiple payment Shared payment Split the total order sum into several payments…" at bounding box center [513, 264] width 379 height 486
click at [454, 357] on button "+ ADD PAYMENT" at bounding box center [425, 358] width 92 height 16
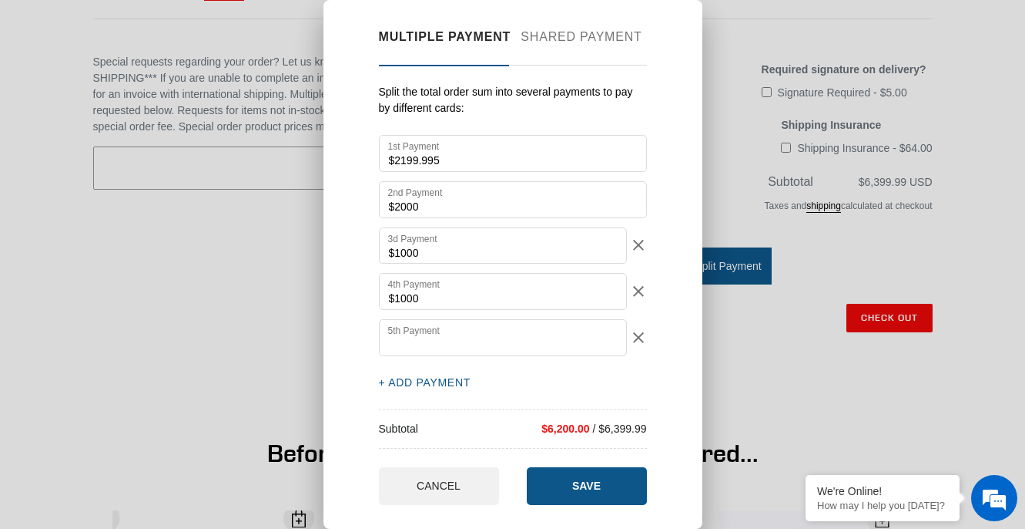
click at [441, 382] on button "+ ADD PAYMENT" at bounding box center [425, 382] width 92 height 16
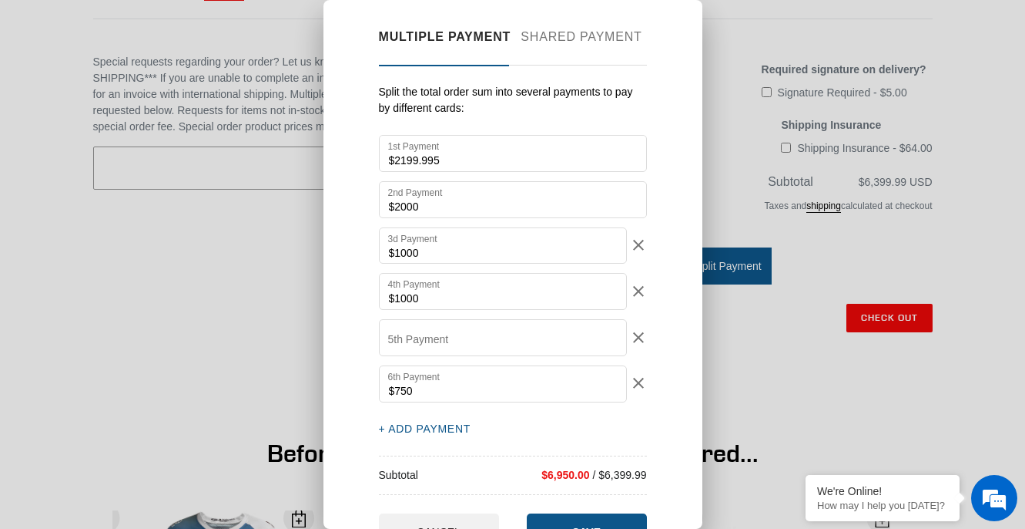
type input "$750"
click at [434, 332] on label "5th Payment" at bounding box center [418, 339] width 61 height 16
click at [434, 332] on input "5th Payment" at bounding box center [503, 337] width 248 height 37
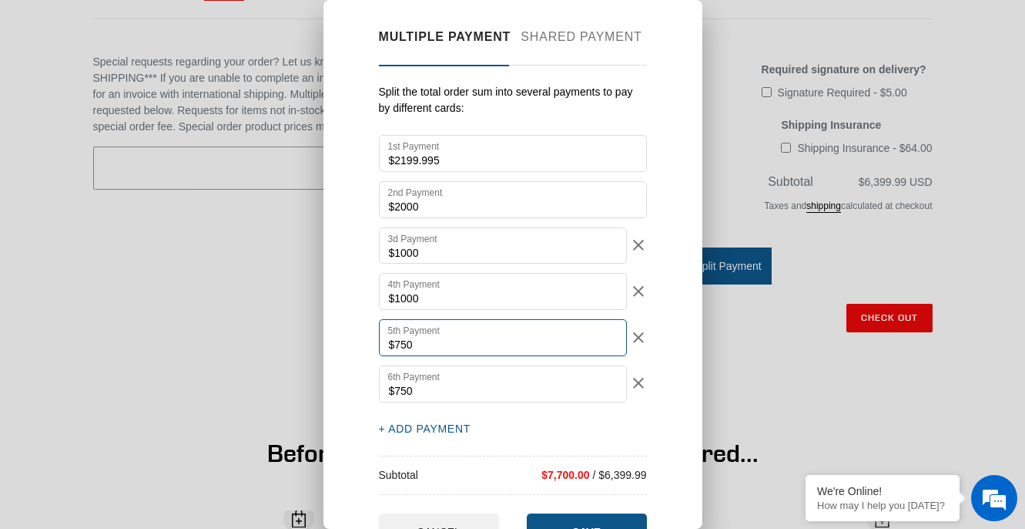
type input "$750"
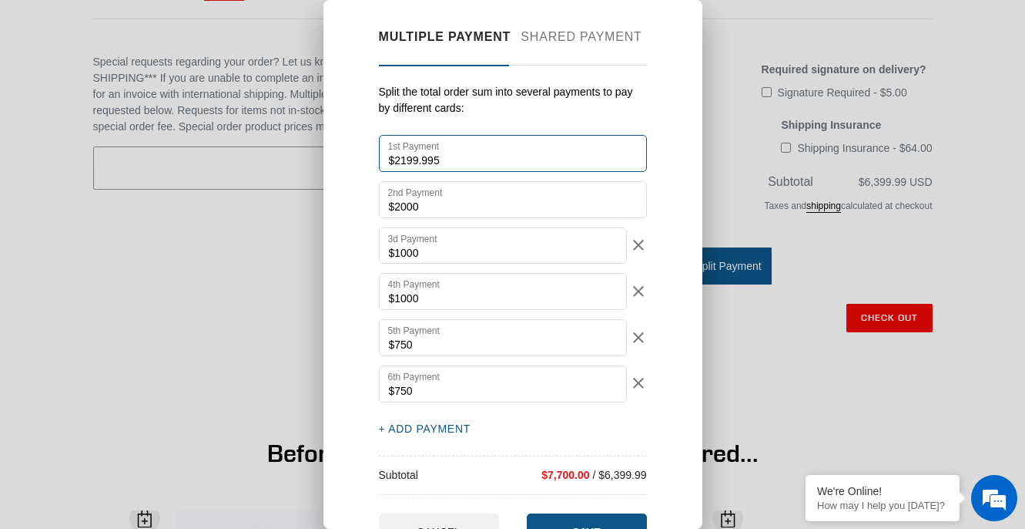
drag, startPoint x: 457, startPoint y: 155, endPoint x: 378, endPoint y: 156, distance: 79.4
click at [379, 156] on input "$2199.995" at bounding box center [513, 153] width 268 height 37
type input "$750"
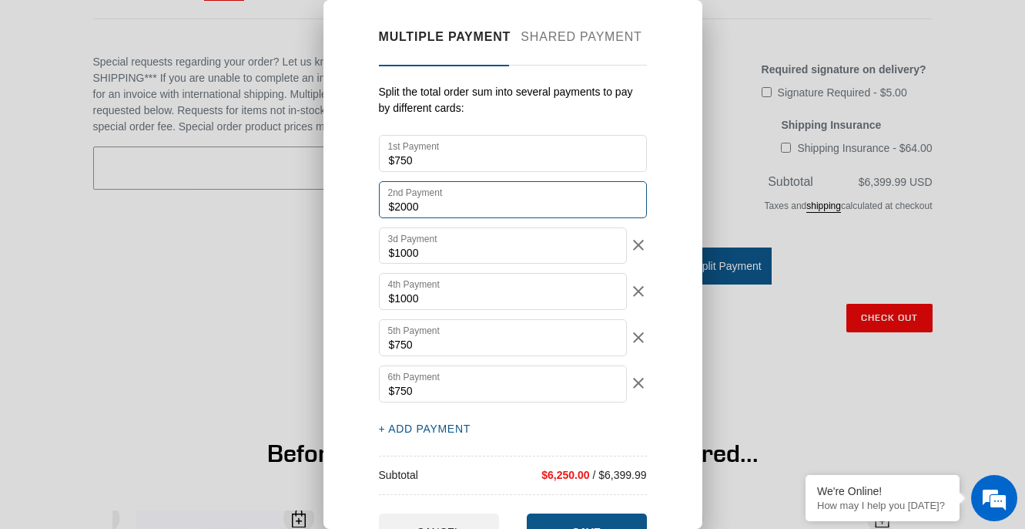
click at [435, 204] on input "$2000" at bounding box center [513, 199] width 268 height 37
drag, startPoint x: 435, startPoint y: 204, endPoint x: 371, endPoint y: 203, distance: 63.2
click at [372, 203] on div "Multiple payment Shared payment Split the total order sum into several payments…" at bounding box center [513, 264] width 379 height 529
type input "$750"
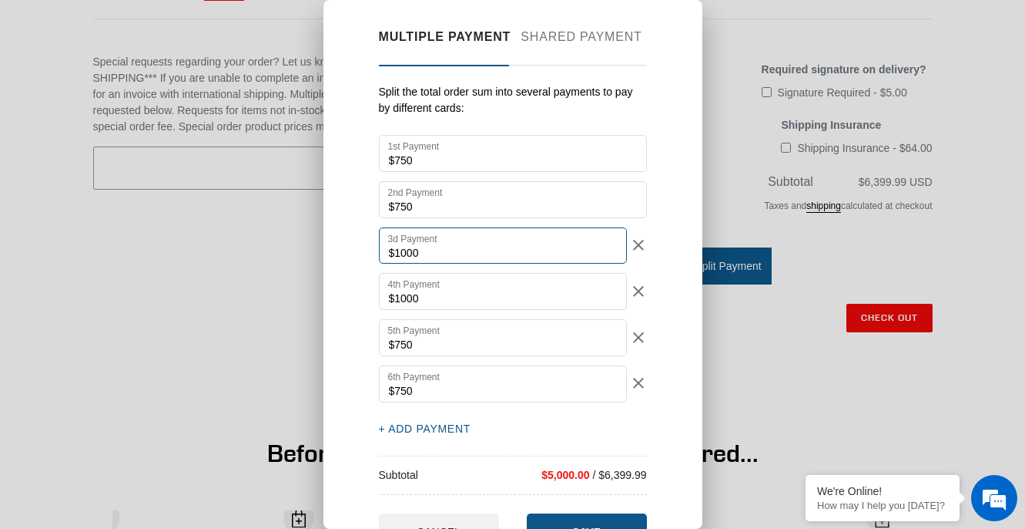
click at [441, 249] on input "$1000" at bounding box center [503, 245] width 248 height 37
drag, startPoint x: 441, startPoint y: 249, endPoint x: 369, endPoint y: 249, distance: 71.7
click at [368, 250] on div "Multiple payment Shared payment Split the total order sum into several payments…" at bounding box center [513, 264] width 379 height 529
type input "$750"
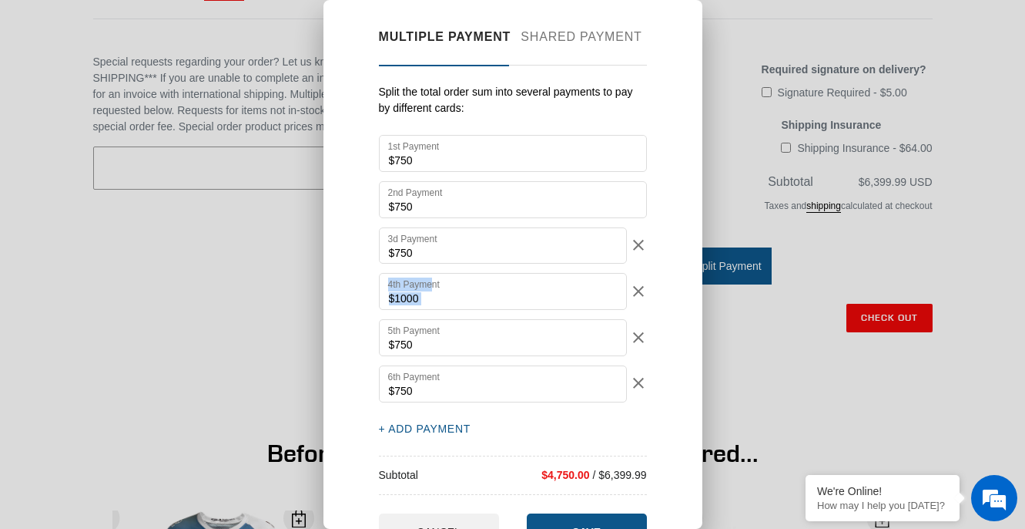
drag, startPoint x: 437, startPoint y: 288, endPoint x: 375, endPoint y: 287, distance: 61.6
click at [374, 288] on div "Multiple payment Shared payment Split the total order sum into several payments…" at bounding box center [513, 264] width 379 height 529
click at [453, 294] on input "$1000" at bounding box center [503, 291] width 248 height 37
drag, startPoint x: 441, startPoint y: 300, endPoint x: 371, endPoint y: 300, distance: 70.1
click at [371, 300] on div "Multiple payment Shared payment Split the total order sum into several payments…" at bounding box center [513, 264] width 379 height 529
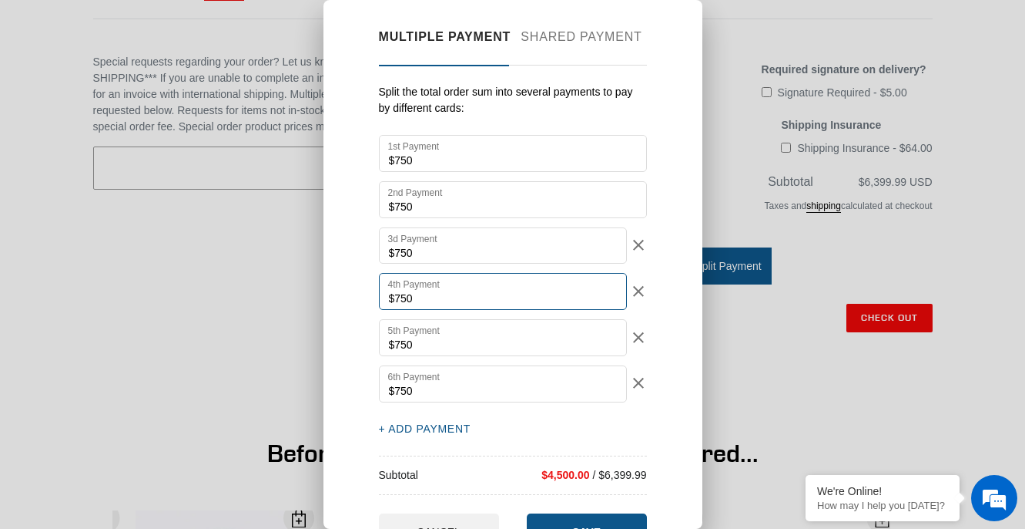
click at [457, 285] on input "$750" at bounding box center [503, 291] width 248 height 37
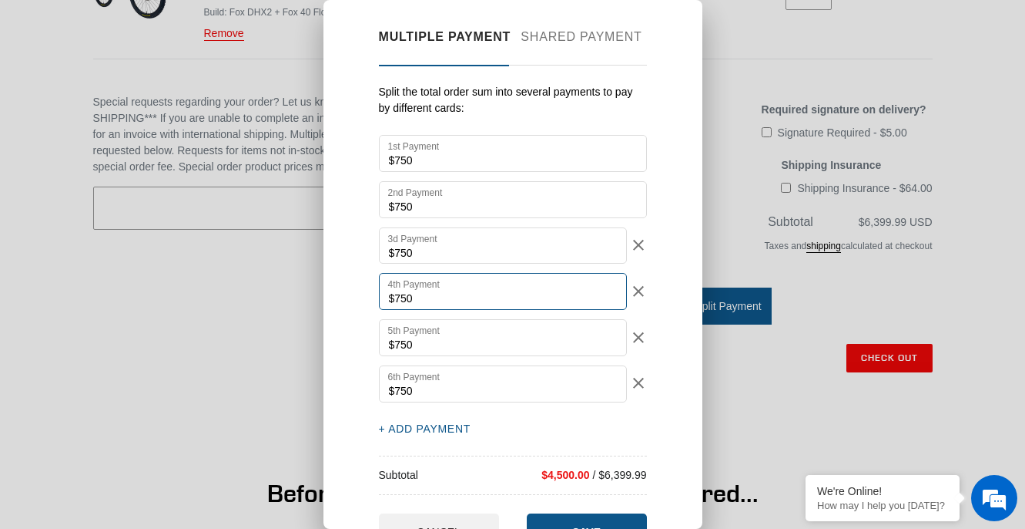
scroll to position [0, 0]
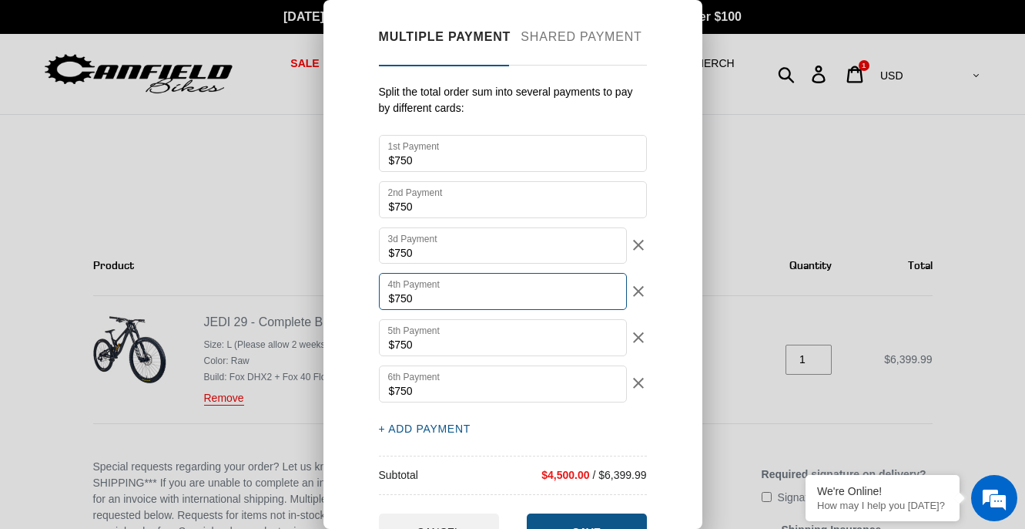
type input "$750"
click at [750, 140] on div "Multiple payment Shared payment Split the total order sum into several payments…" at bounding box center [512, 264] width 1025 height 529
click at [750, 141] on div "Multiple payment Shared payment Split the total order sum into several payments…" at bounding box center [512, 264] width 1025 height 529
click at [690, 8] on div "Multiple payment Shared payment Split the total order sum into several payments…" at bounding box center [513, 264] width 379 height 529
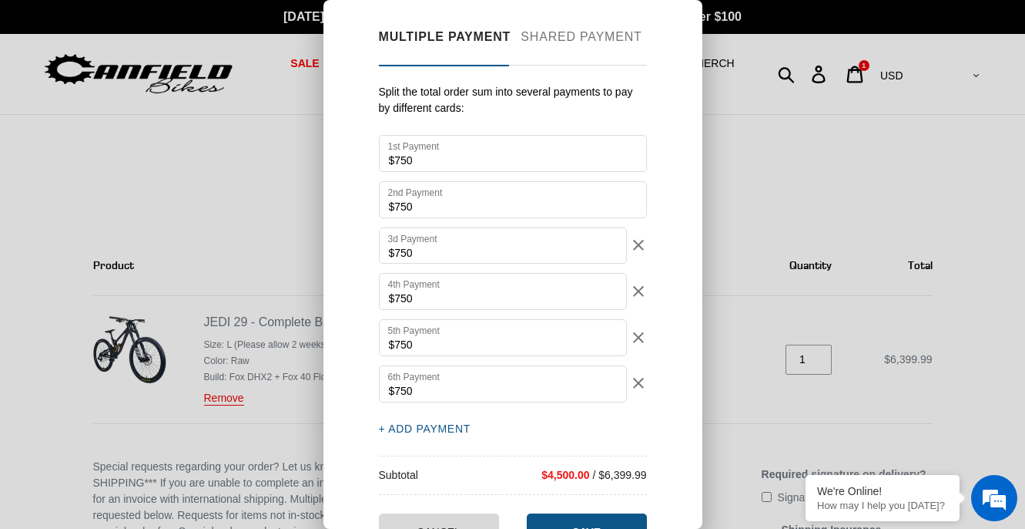
click at [429, 521] on button "CANCEL" at bounding box center [439, 532] width 120 height 38
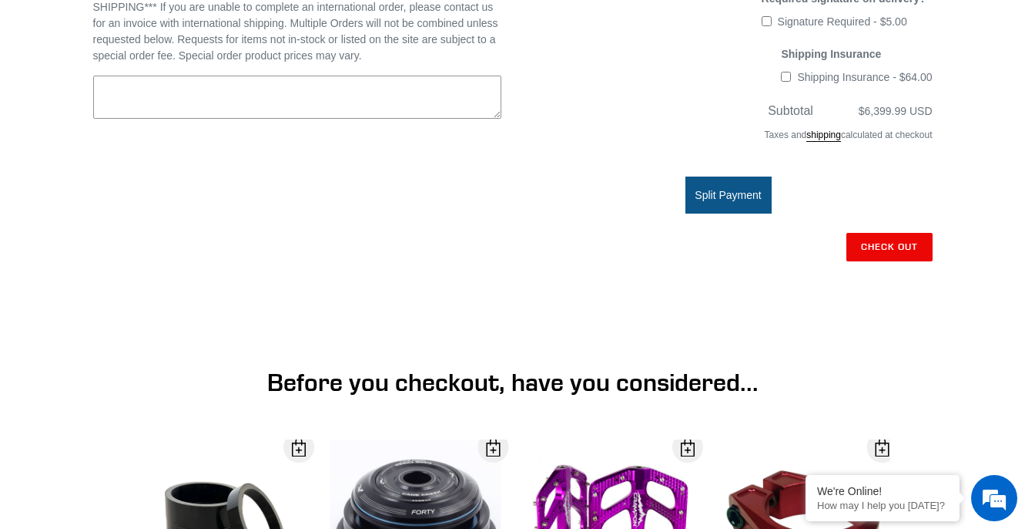
scroll to position [510, 0]
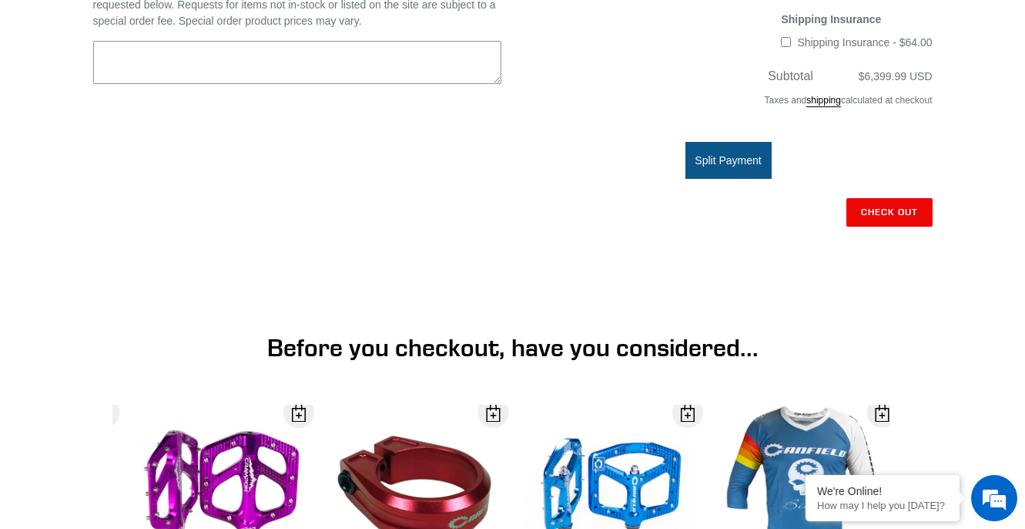
click at [930, 253] on shop-pay-wallet-button at bounding box center [931, 246] width 3 height 12
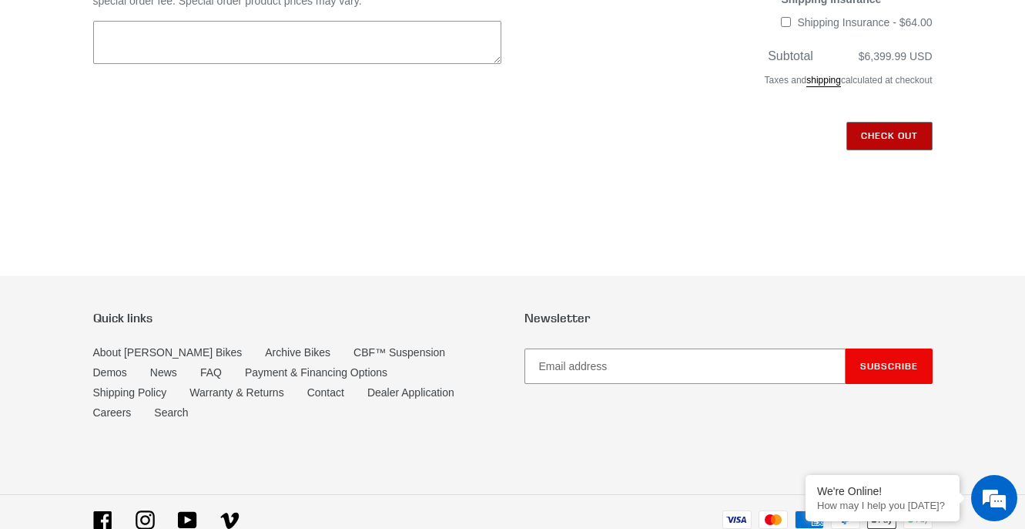
click at [870, 131] on input "Check out" at bounding box center [890, 136] width 86 height 28
